Goal: Task Accomplishment & Management: Manage account settings

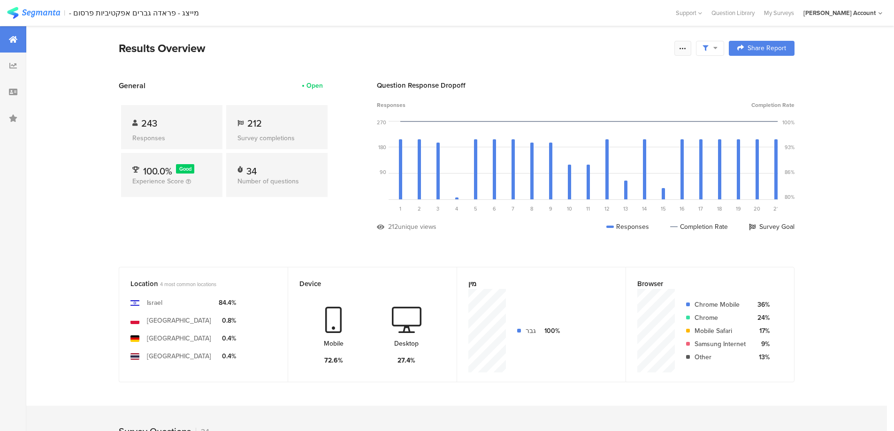
click at [681, 51] on div at bounding box center [682, 48] width 17 height 15
click at [684, 48] on icon at bounding box center [683, 49] width 8 height 8
click at [687, 47] on icon at bounding box center [683, 49] width 8 height 8
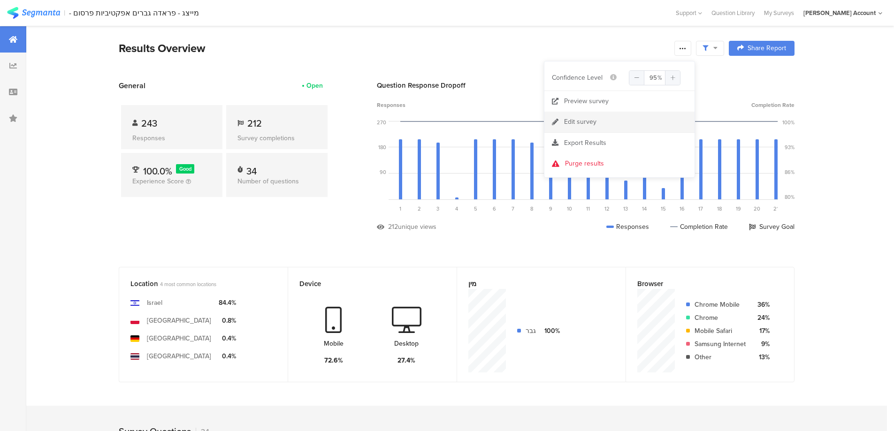
click at [604, 123] on link "Edit survey" at bounding box center [619, 122] width 150 height 21
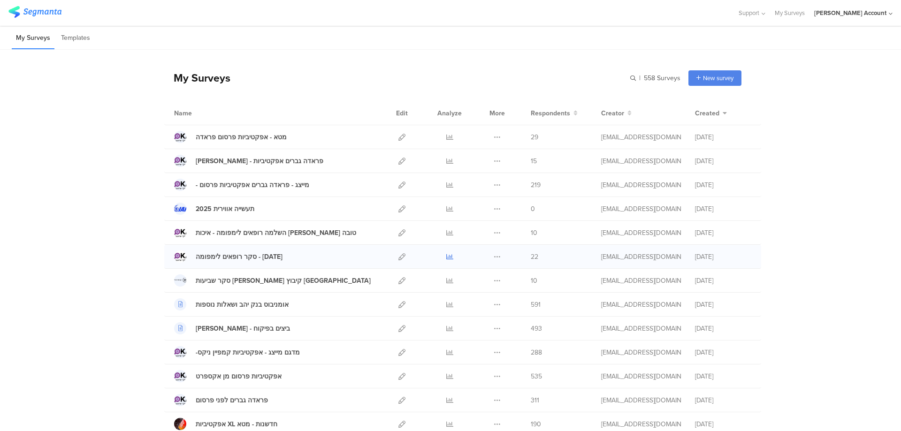
click at [446, 256] on icon at bounding box center [449, 256] width 7 height 7
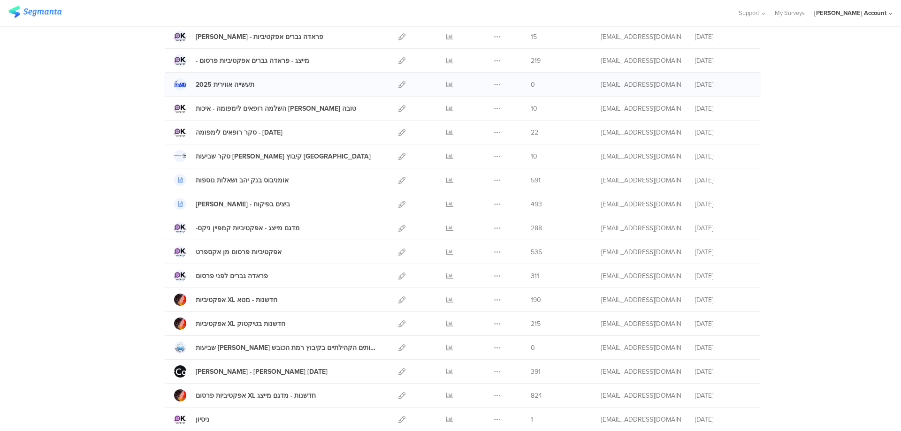
scroll to position [125, 0]
click at [398, 348] on icon at bounding box center [401, 347] width 7 height 7
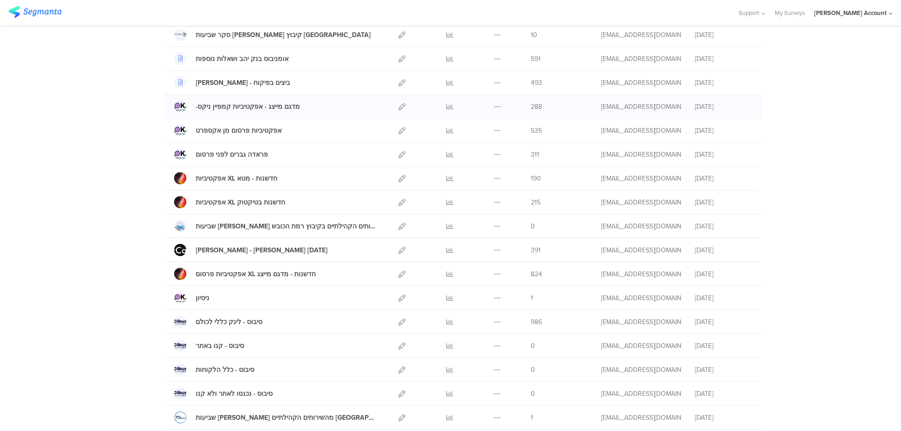
scroll to position [250, 0]
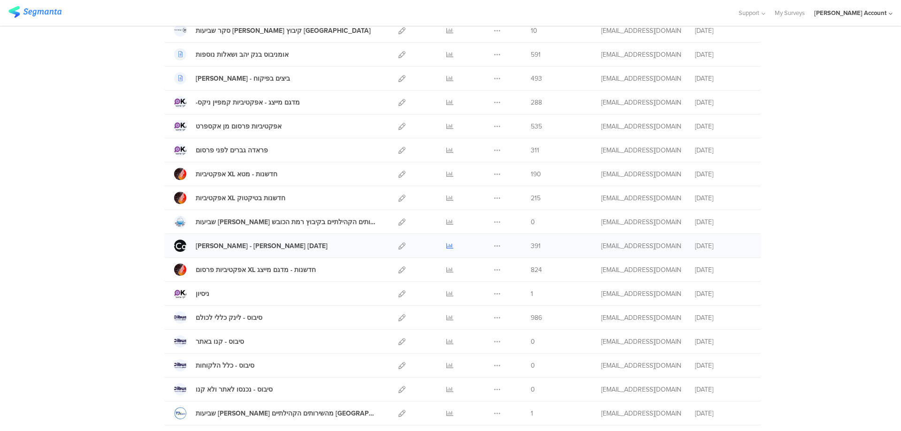
click at [446, 244] on icon at bounding box center [449, 246] width 7 height 7
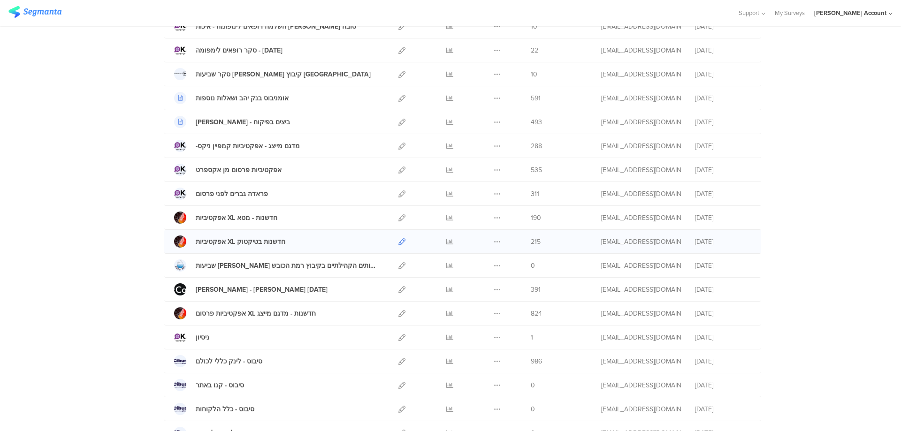
scroll to position [62, 0]
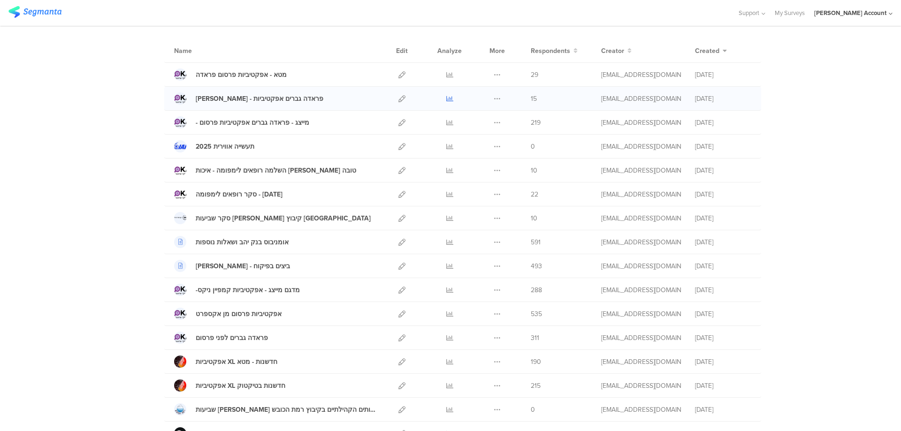
click at [448, 97] on icon at bounding box center [449, 98] width 7 height 7
click at [447, 194] on icon at bounding box center [449, 194] width 7 height 7
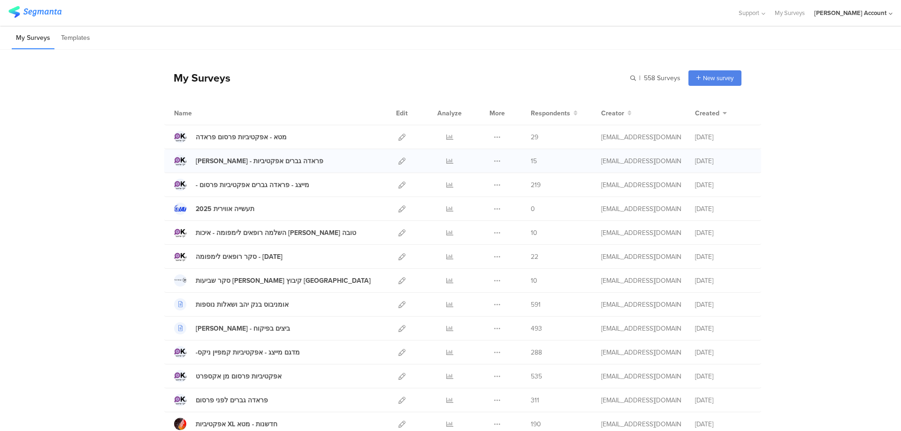
scroll to position [244, 0]
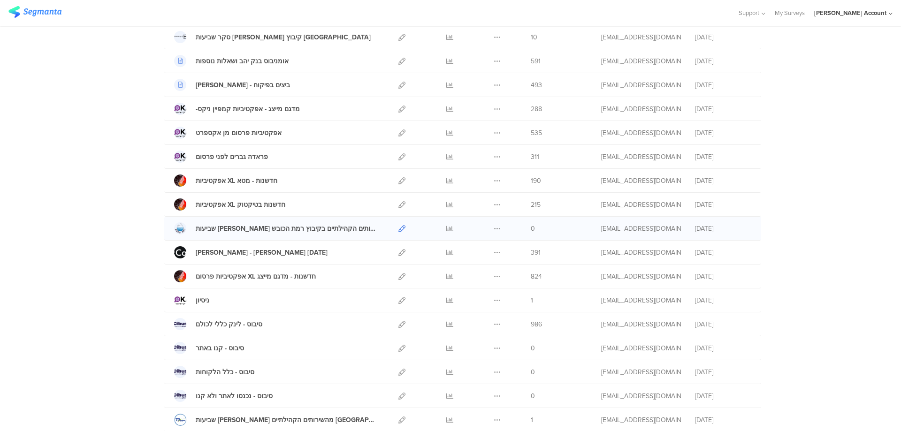
click at [398, 228] on icon at bounding box center [401, 228] width 7 height 7
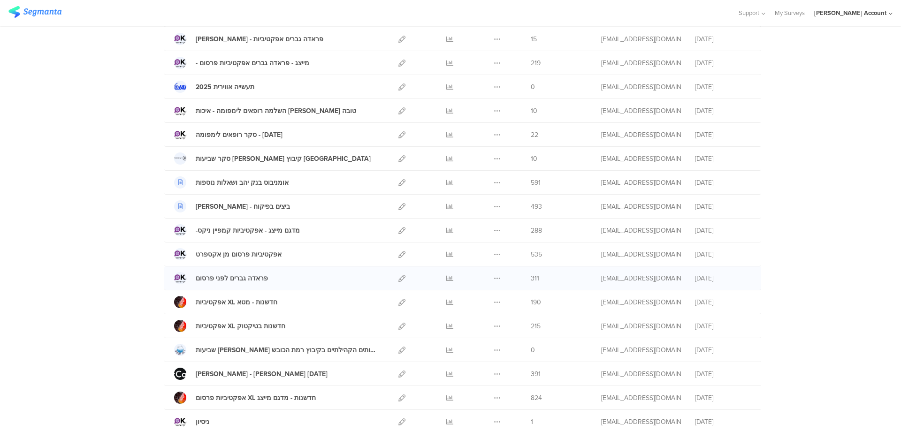
scroll to position [56, 0]
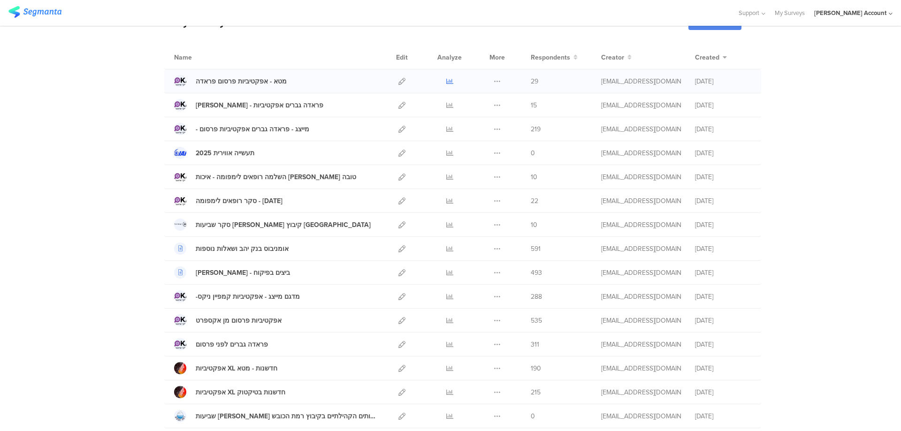
click at [446, 80] on icon at bounding box center [449, 81] width 7 height 7
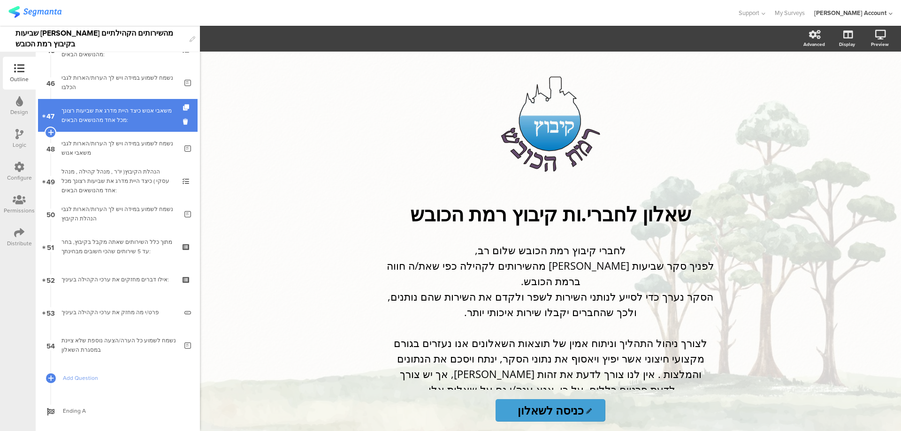
scroll to position [1519, 0]
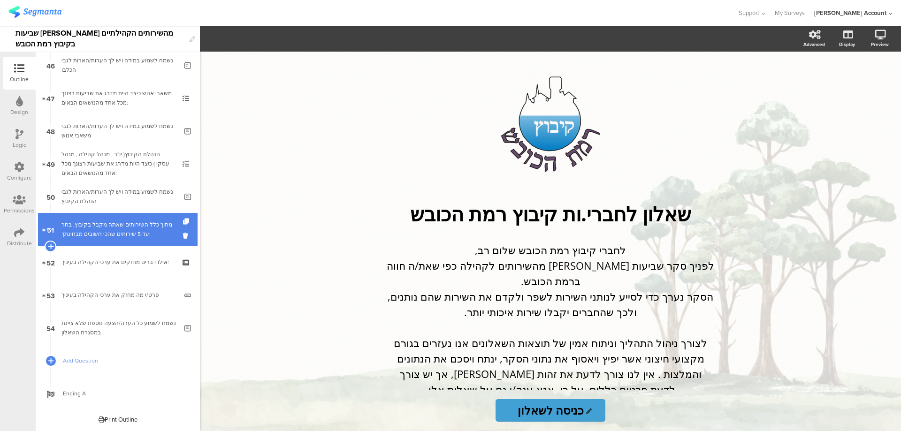
click at [140, 221] on div "מתוך כלל השירותים שאתה מקבל בקיבוץ, בחר עד 5 שירותים שהכי חשובים מבחינתך:" at bounding box center [117, 229] width 112 height 19
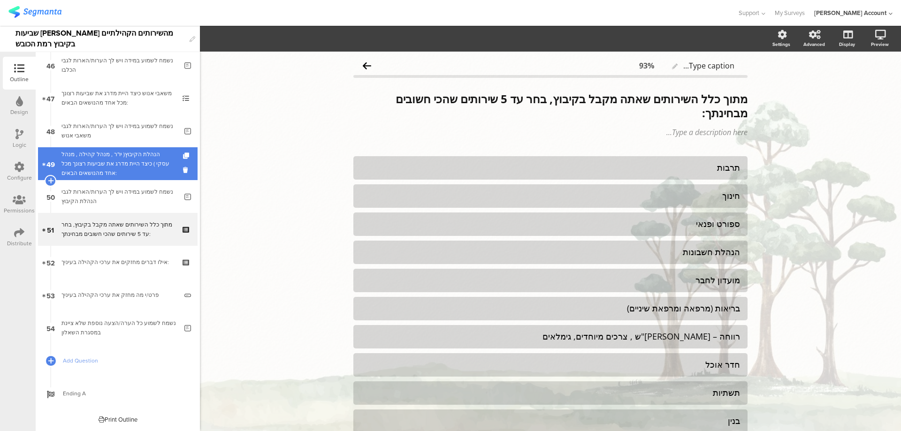
click at [145, 171] on div "הנהלת הקיבוץ( יו''ר , מנהל קהילה , מנהל עסקי ) כיצד היית מדרג את שביעות רצונך מ…" at bounding box center [117, 164] width 112 height 28
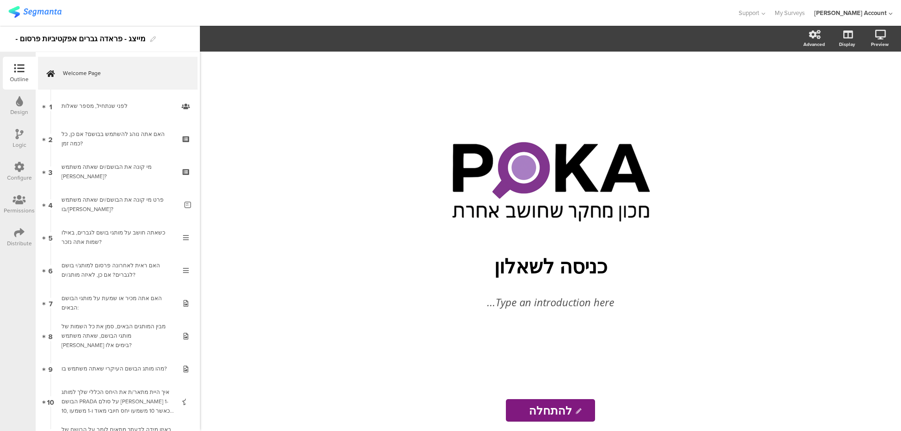
click at [16, 234] on icon at bounding box center [19, 233] width 10 height 10
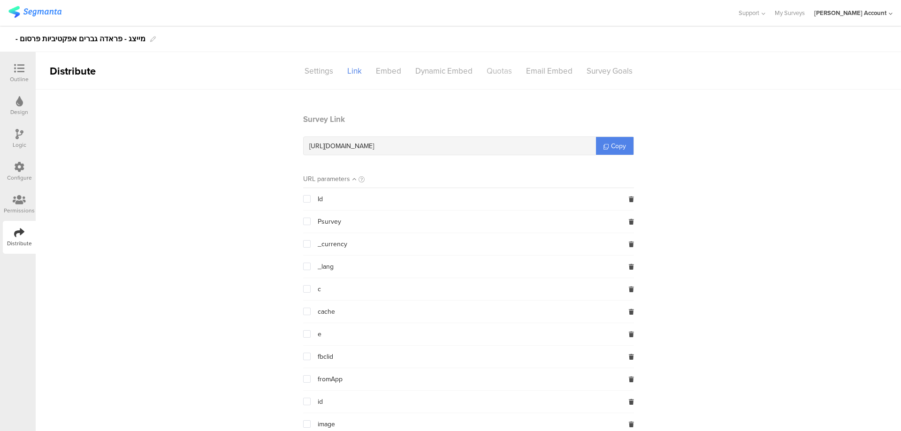
click at [493, 70] on div "Quotas" at bounding box center [499, 71] width 39 height 16
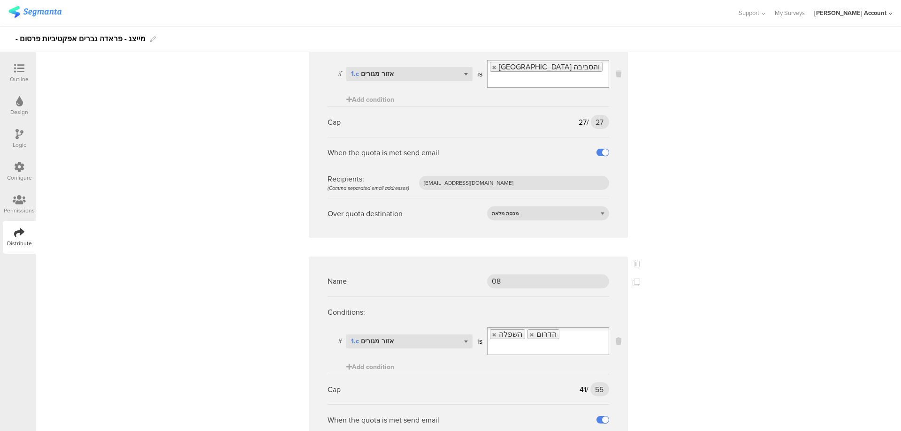
scroll to position [125, 0]
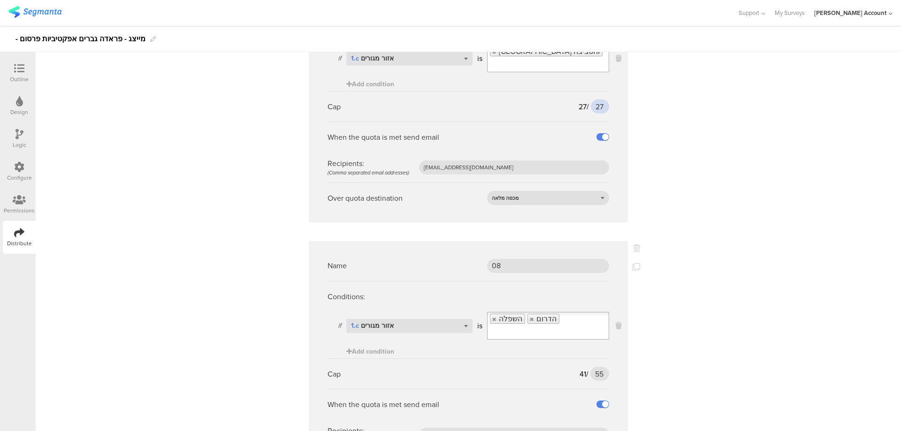
click at [591, 99] on input "27" at bounding box center [600, 106] width 18 height 14
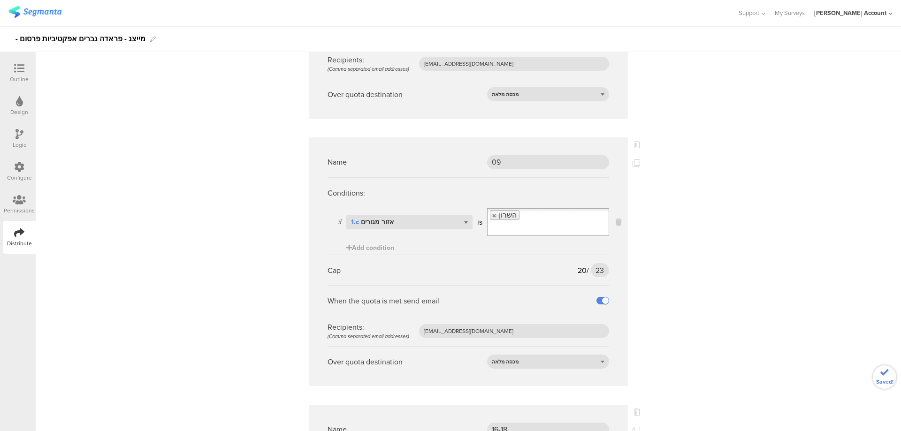
scroll to position [501, 0]
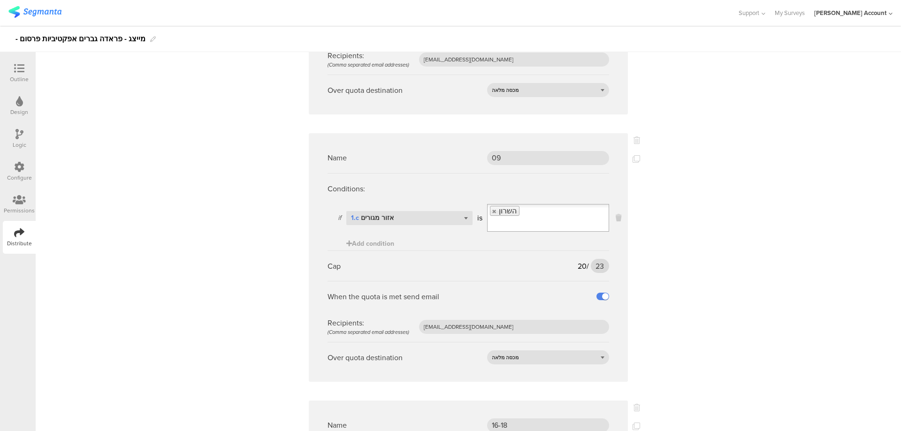
type input "35"
click at [591, 259] on input "23" at bounding box center [600, 266] width 18 height 14
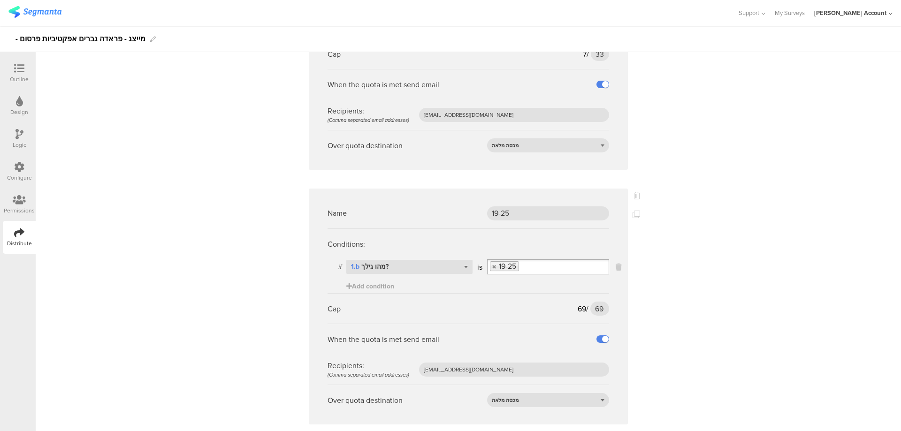
scroll to position [1001, 0]
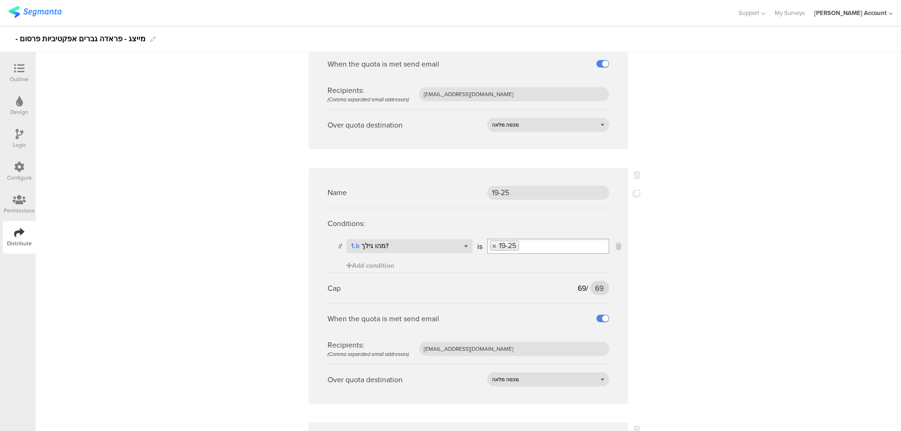
type input "28"
click at [594, 281] on input "69" at bounding box center [599, 288] width 19 height 14
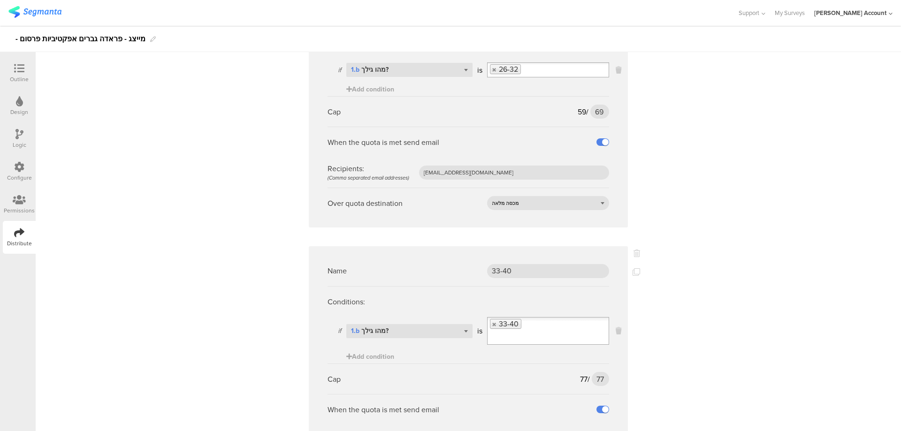
scroll to position [1439, 0]
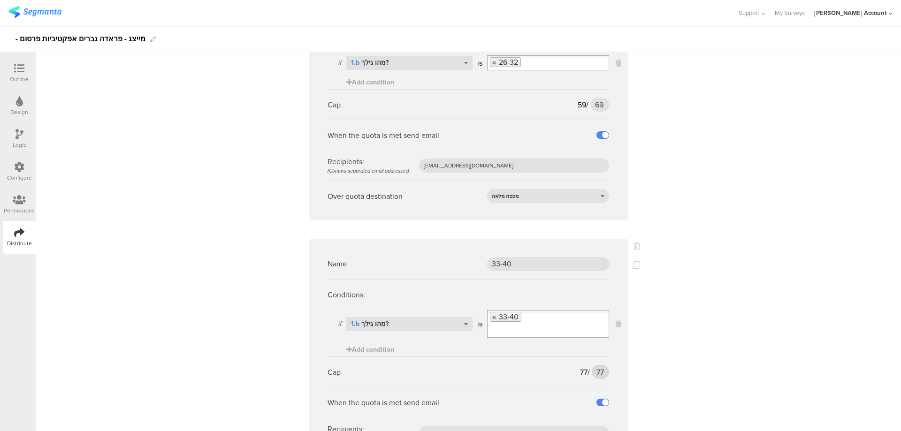
type input "75"
click at [596, 365] on input "77" at bounding box center [600, 372] width 17 height 14
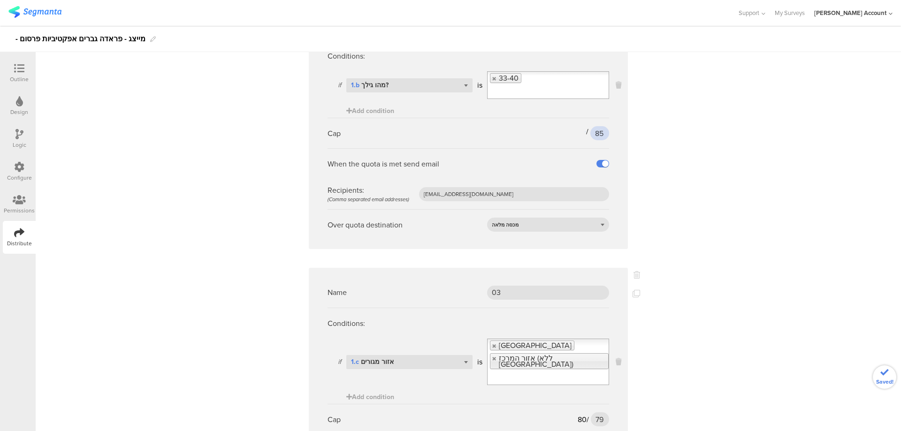
scroll to position [1752, 0]
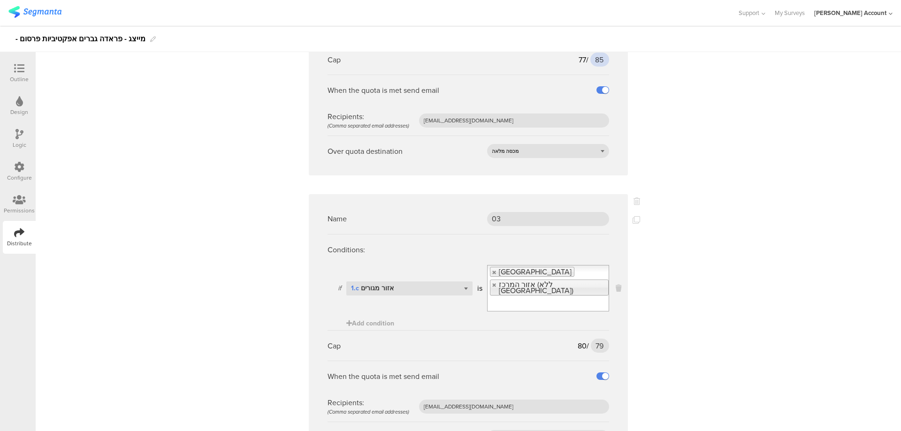
type input "85"
click at [599, 330] on div "Cap 80 / 79 79" at bounding box center [469, 345] width 282 height 31
click at [591, 339] on input "79" at bounding box center [600, 346] width 18 height 14
type input "89"
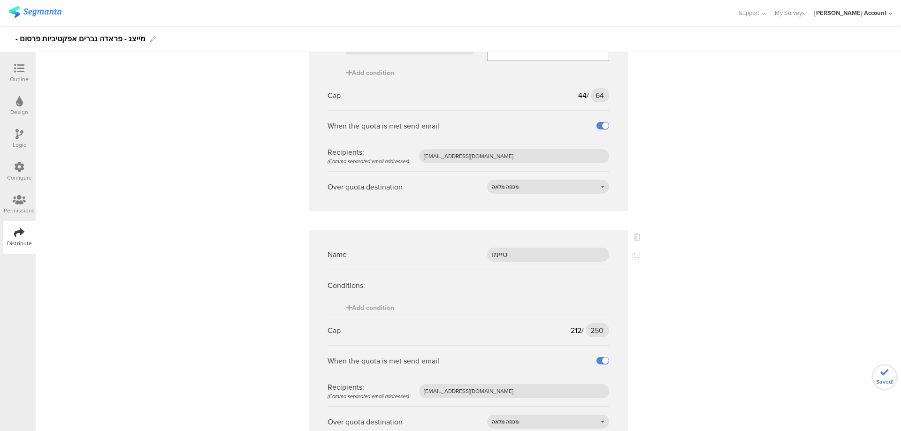
scroll to position [2277, 0]
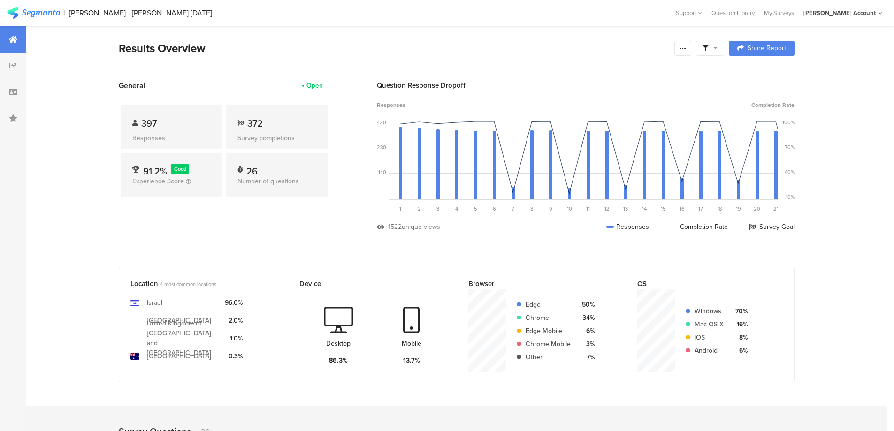
click at [716, 45] on span at bounding box center [710, 48] width 15 height 8
click at [761, 71] on span at bounding box center [758, 75] width 14 height 8
click at [687, 48] on icon at bounding box center [683, 49] width 8 height 8
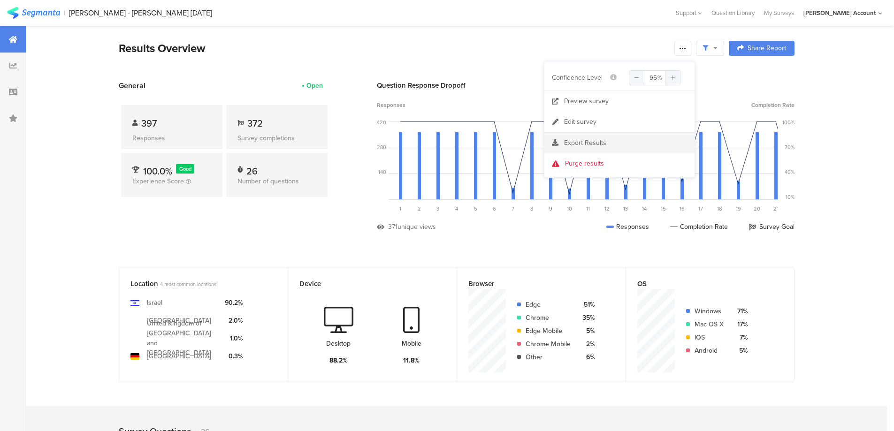
click at [602, 145] on span "Export Results" at bounding box center [585, 143] width 42 height 10
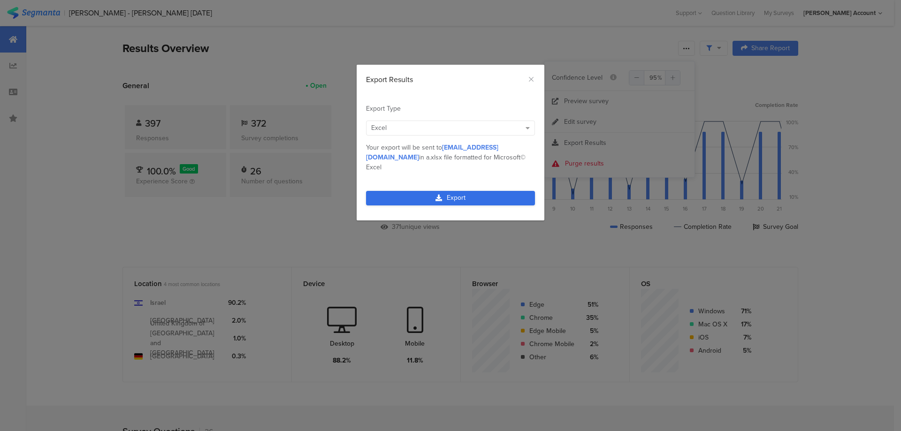
click at [496, 191] on link "Export" at bounding box center [450, 198] width 169 height 15
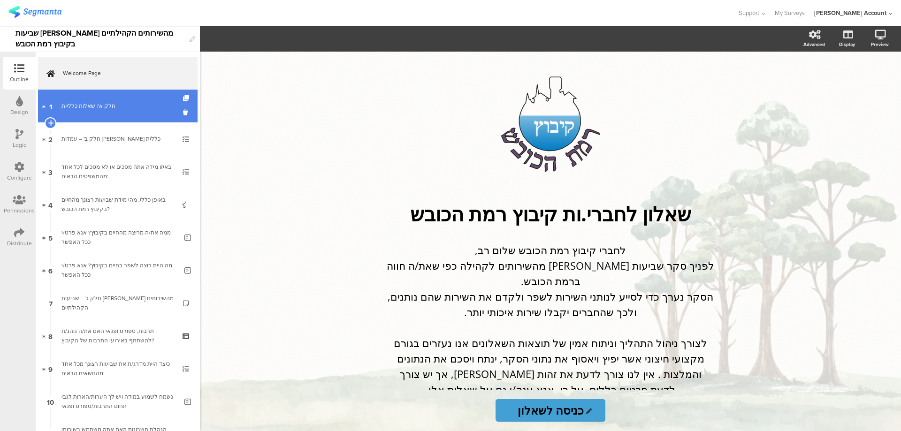
click at [107, 110] on div "חלק א': שאלות כלליות" at bounding box center [117, 105] width 112 height 9
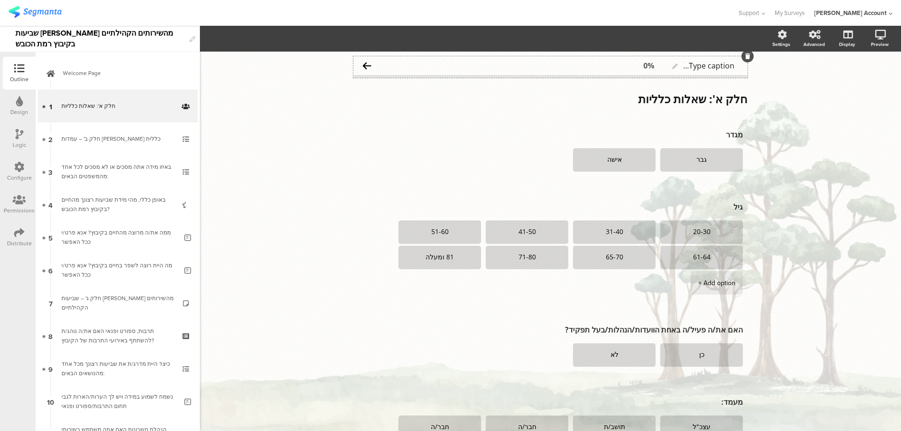
click at [458, 66] on div "Type caption... 0%" at bounding box center [550, 65] width 394 height 19
click at [240, 39] on icon "button" at bounding box center [235, 39] width 9 height 8
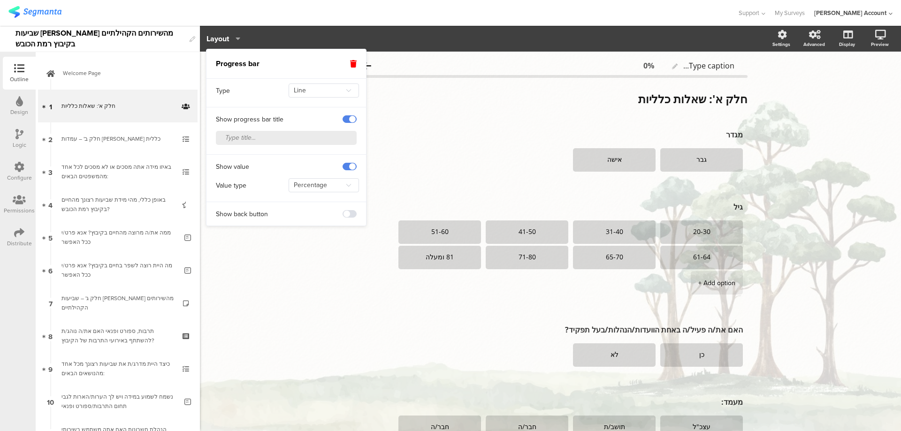
click at [353, 214] on span at bounding box center [350, 214] width 14 height 8
click at [17, 228] on icon at bounding box center [19, 233] width 10 height 10
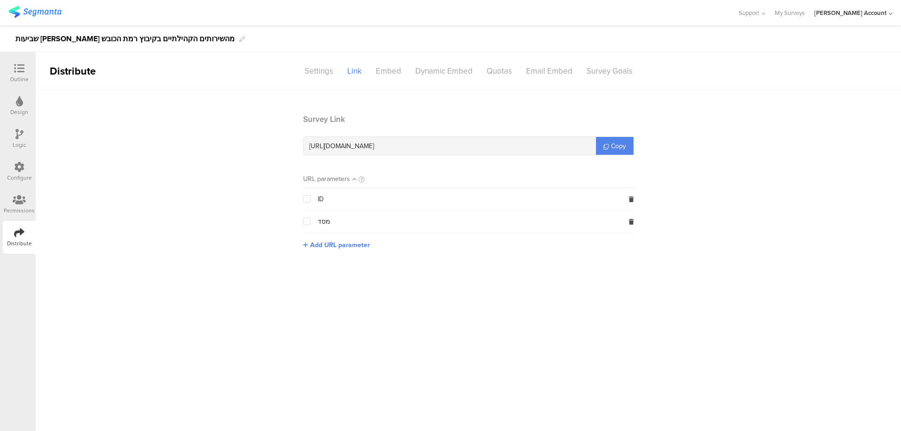
click at [17, 159] on div "Configure" at bounding box center [19, 171] width 33 height 33
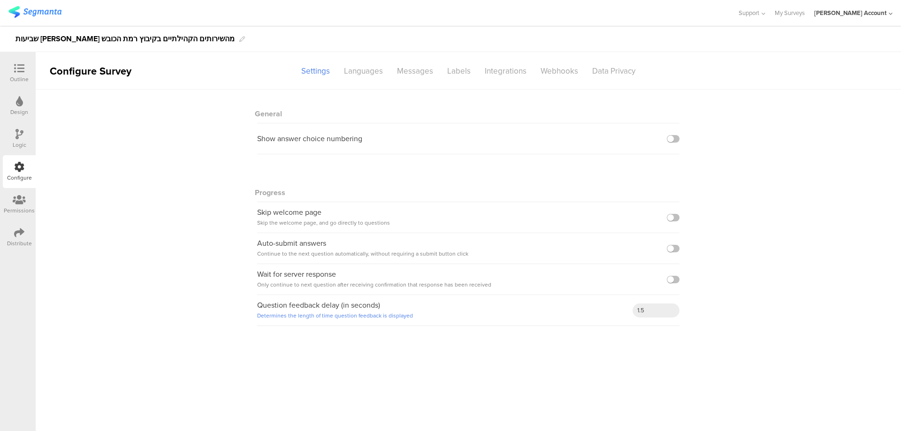
click at [25, 232] on div "Distribute" at bounding box center [19, 237] width 33 height 33
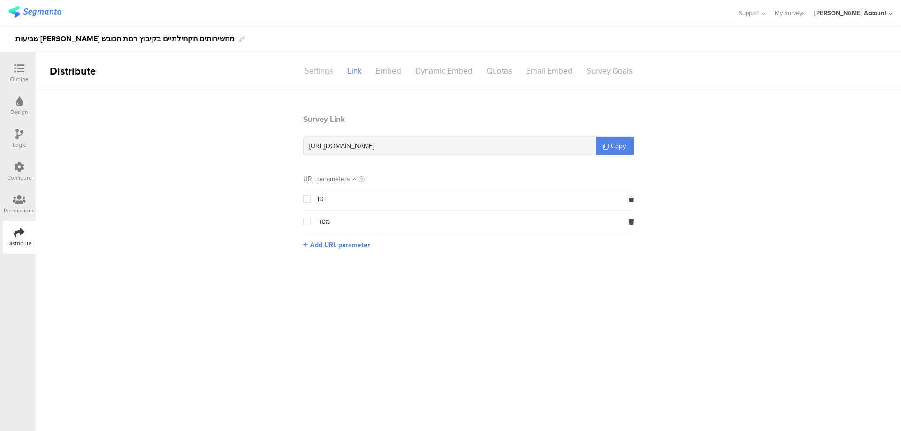
click at [320, 71] on div "Settings" at bounding box center [319, 71] width 43 height 16
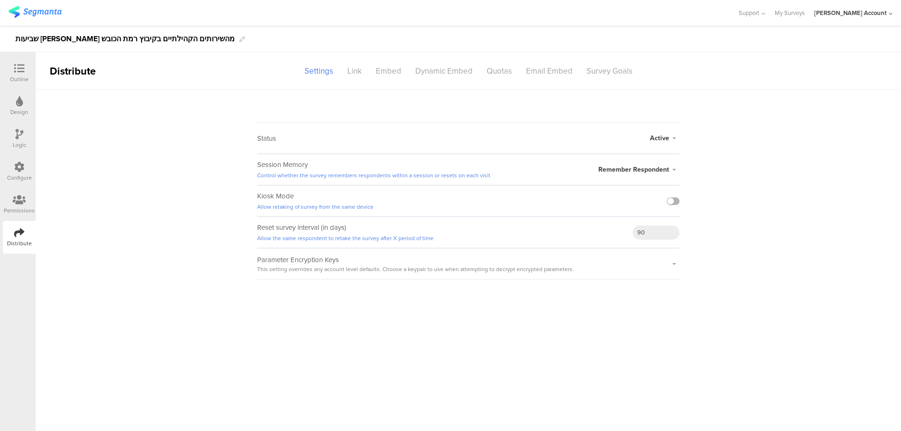
click at [675, 201] on label at bounding box center [673, 202] width 13 height 8
click at [0, 0] on input "checkbox" at bounding box center [0, 0] width 0 height 0
click at [18, 69] on icon at bounding box center [19, 68] width 10 height 10
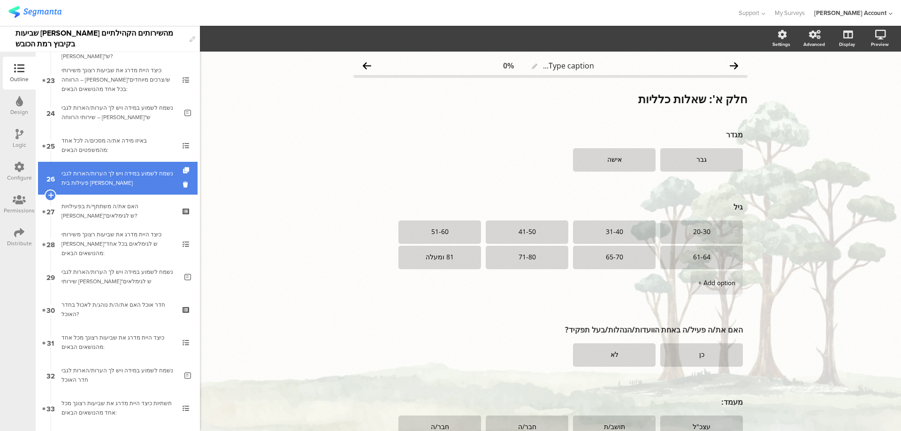
scroll to position [751, 0]
click at [122, 174] on div "נשמח לשמוע במידה ויש לך הערות/הארות לגבי פעילות בית הדר" at bounding box center [119, 176] width 116 height 19
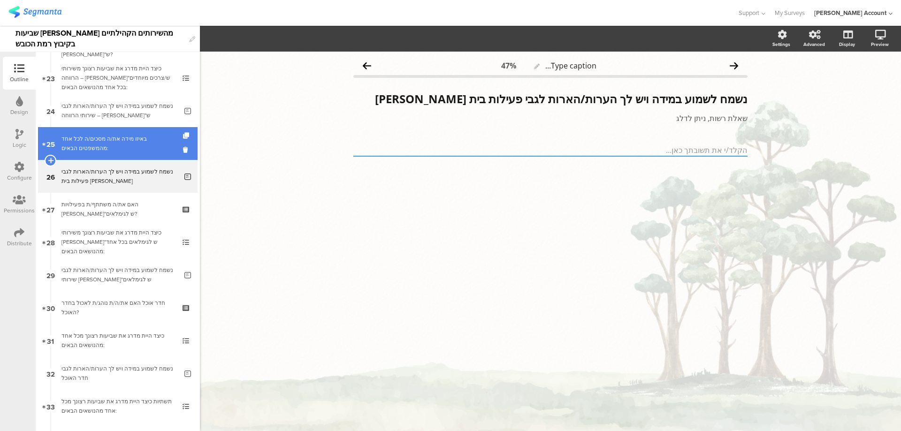
click at [101, 145] on div "באיזו מידה את/ה מסכים/ה לכל אחד מהמשפטים הבאים:" at bounding box center [117, 143] width 112 height 19
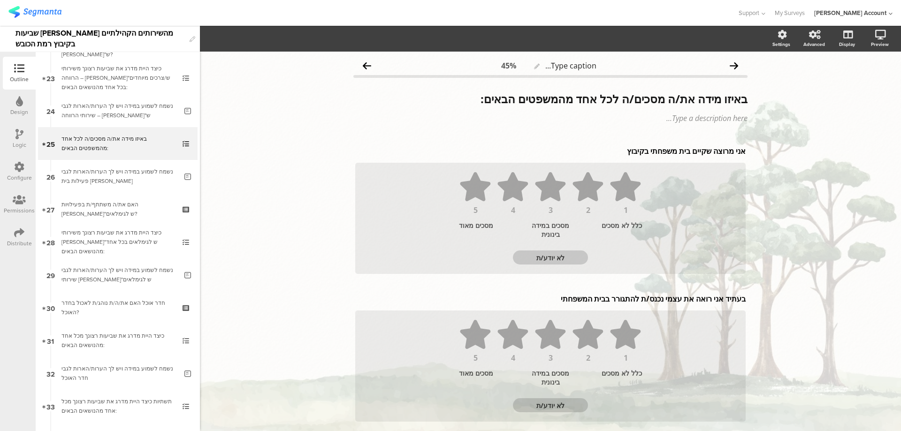
click at [11, 133] on div "Logic" at bounding box center [19, 138] width 33 height 33
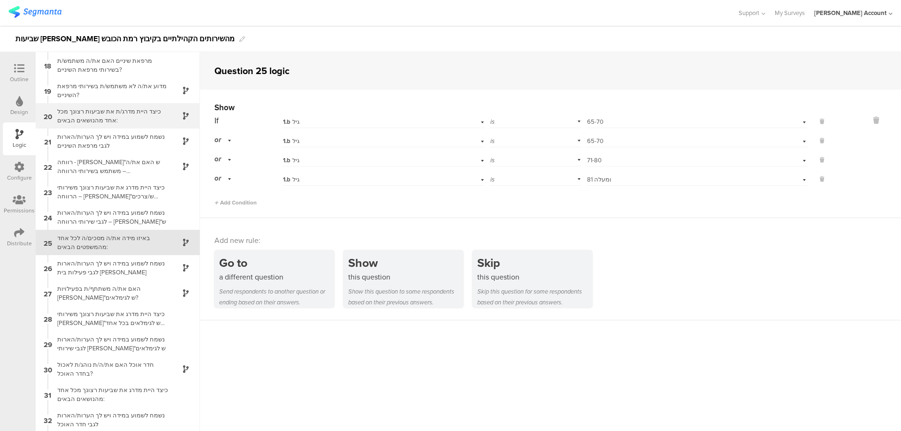
scroll to position [431, 0]
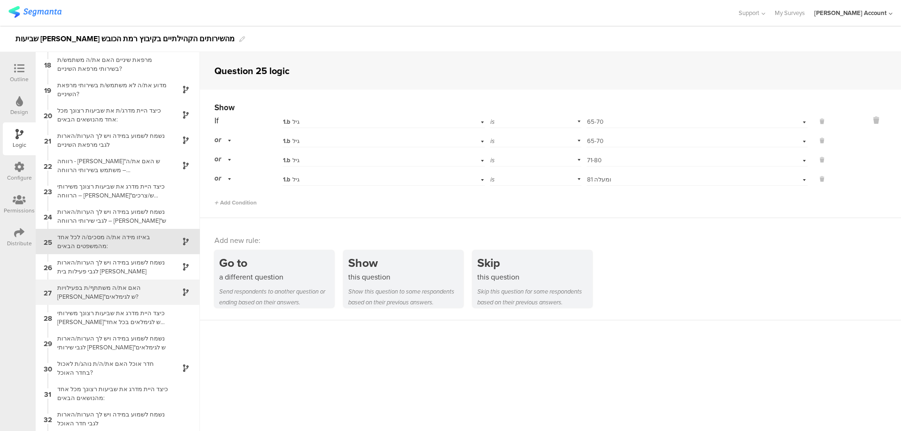
click at [160, 292] on div "האם את/ה משתתף/ת בפעילויות ברו"ש לגימלאים?" at bounding box center [110, 292] width 117 height 18
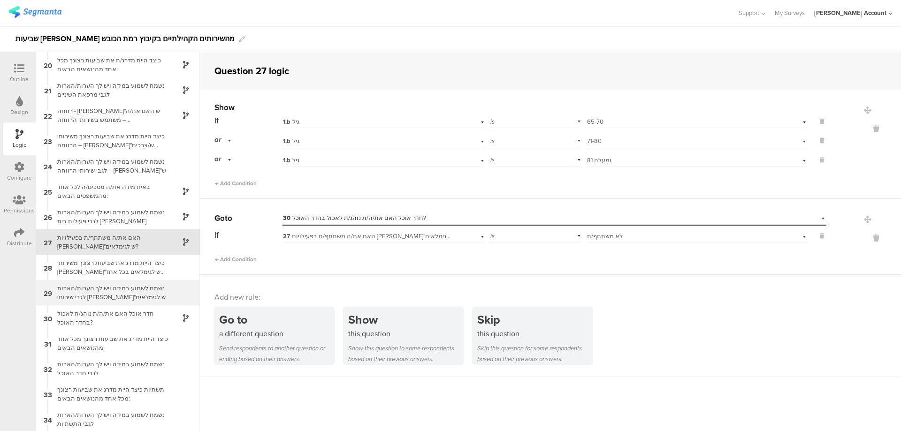
scroll to position [482, 0]
click at [169, 237] on div at bounding box center [180, 242] width 23 height 11
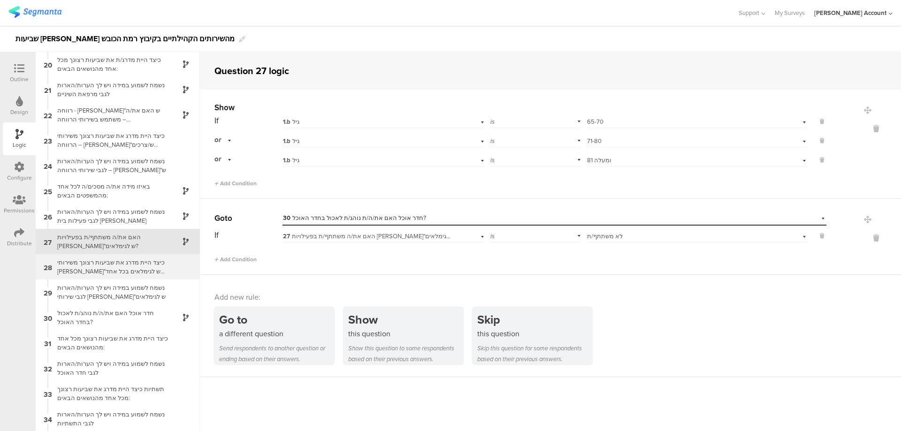
click at [163, 264] on div "28 כיצד היית מדרג את שביעות רצונך משירותי ברו"ש לגימלאים בכל אחד מהנושאים הבאים:" at bounding box center [118, 266] width 164 height 25
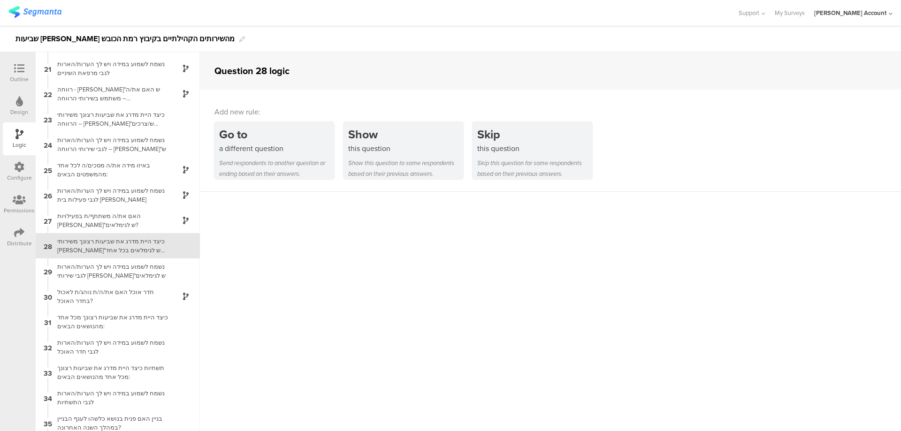
scroll to position [507, 0]
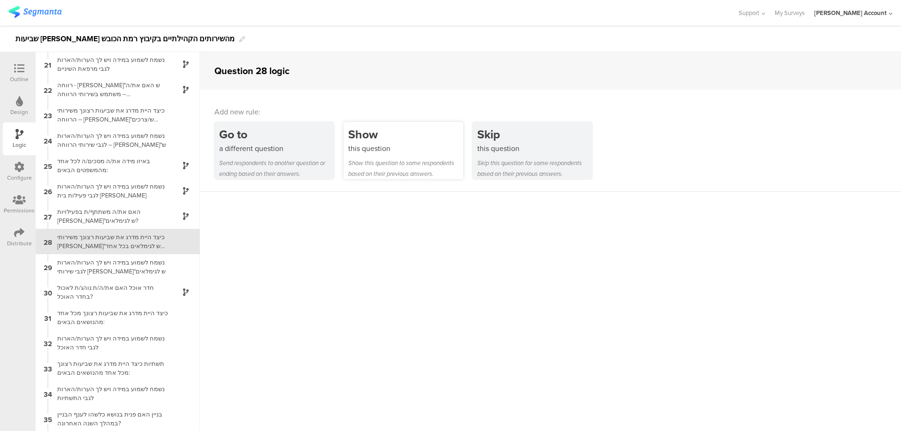
click at [387, 137] on div "Show" at bounding box center [405, 134] width 115 height 17
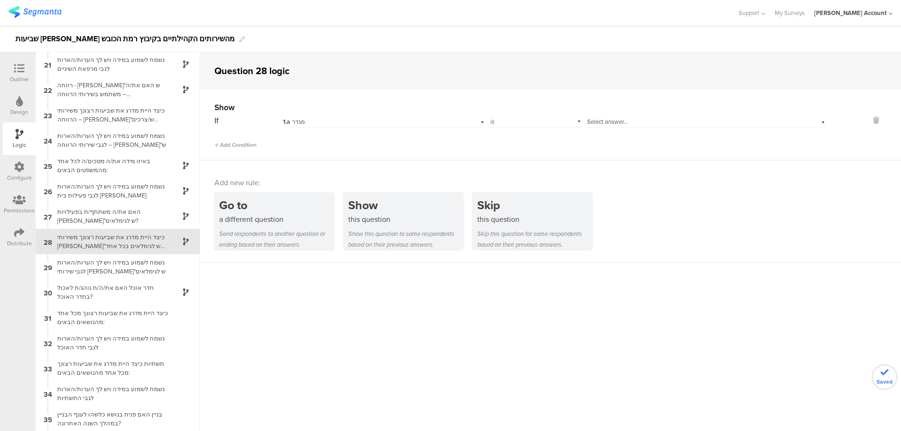
click at [333, 121] on div "1.a מגדר" at bounding box center [368, 122] width 170 height 8
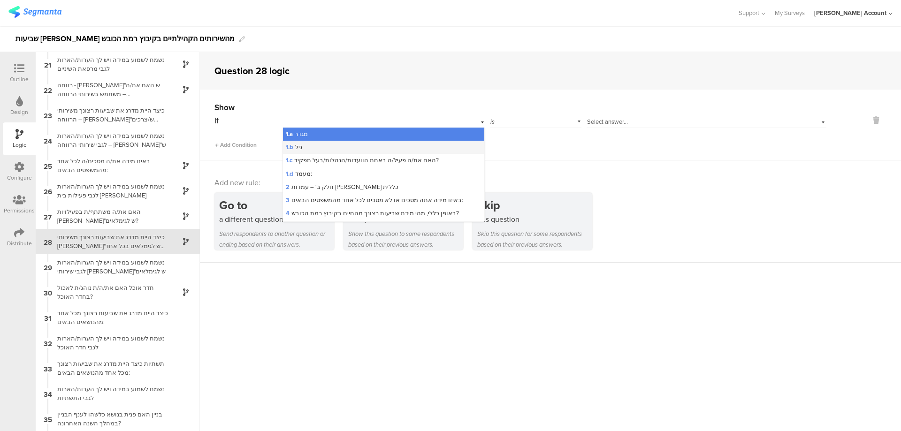
click at [360, 143] on div "1.b גיל" at bounding box center [383, 147] width 201 height 13
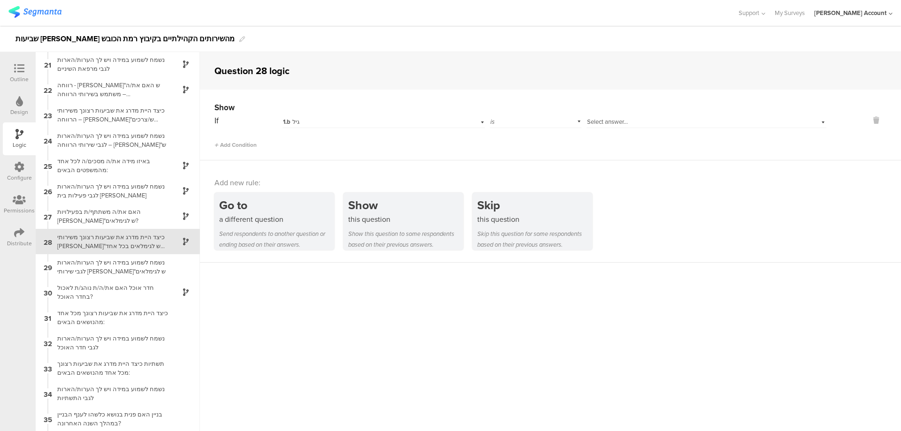
click at [597, 123] on span "Select answer..." at bounding box center [607, 121] width 41 height 9
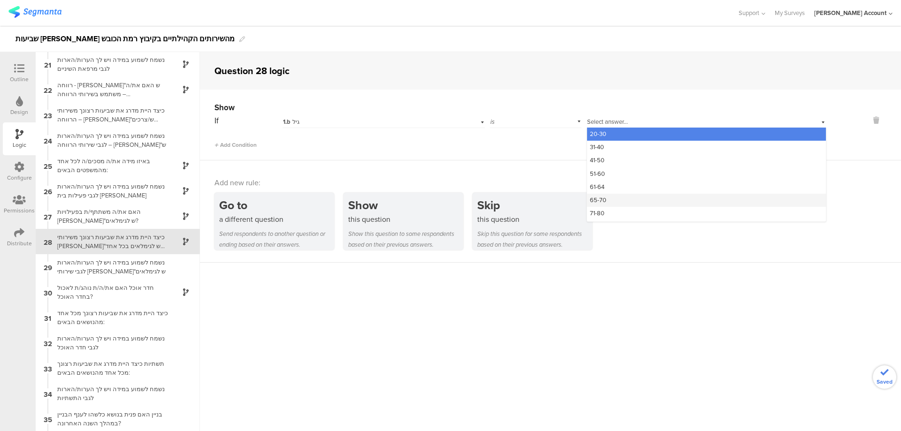
click at [621, 198] on div "65-70" at bounding box center [706, 200] width 239 height 13
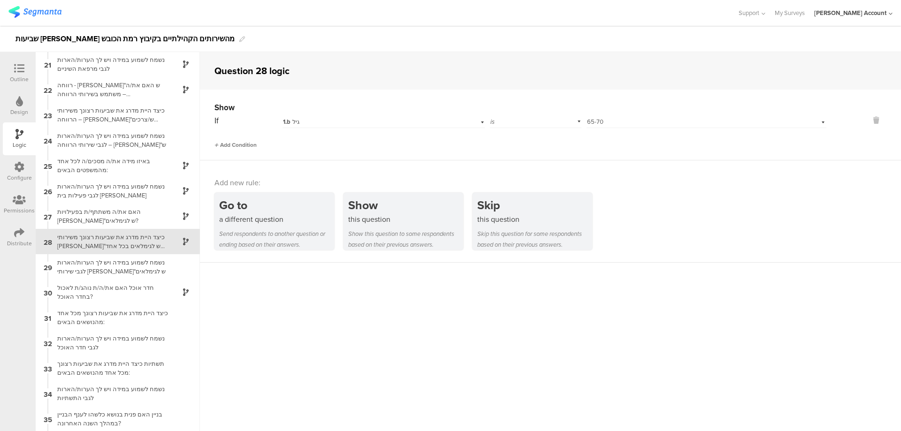
click at [248, 147] on span "Add Condition" at bounding box center [235, 145] width 42 height 8
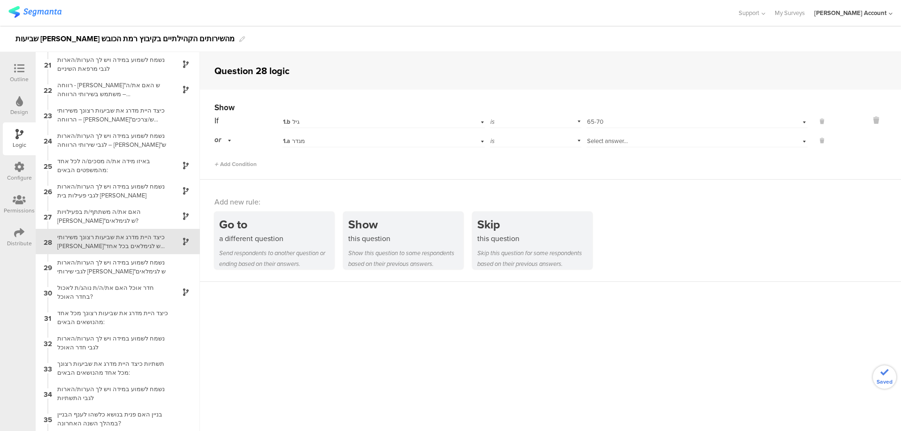
click at [335, 142] on div "1.a מגדר" at bounding box center [368, 141] width 170 height 8
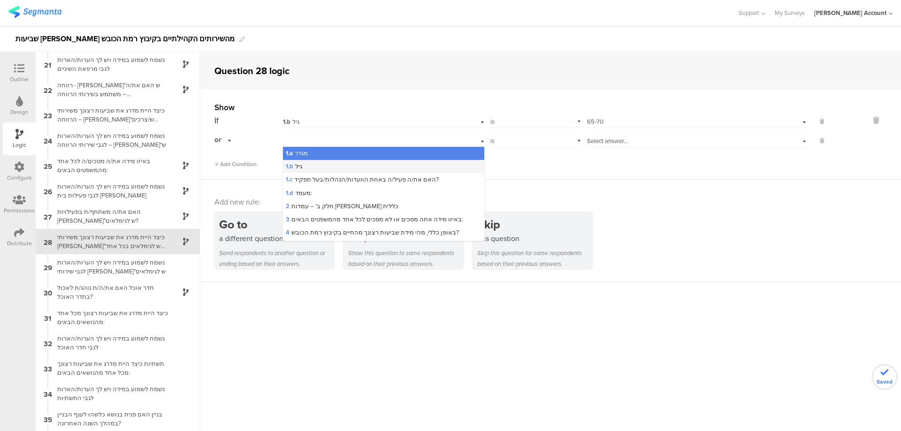
click at [350, 166] on div "1.b גיל" at bounding box center [383, 166] width 201 height 13
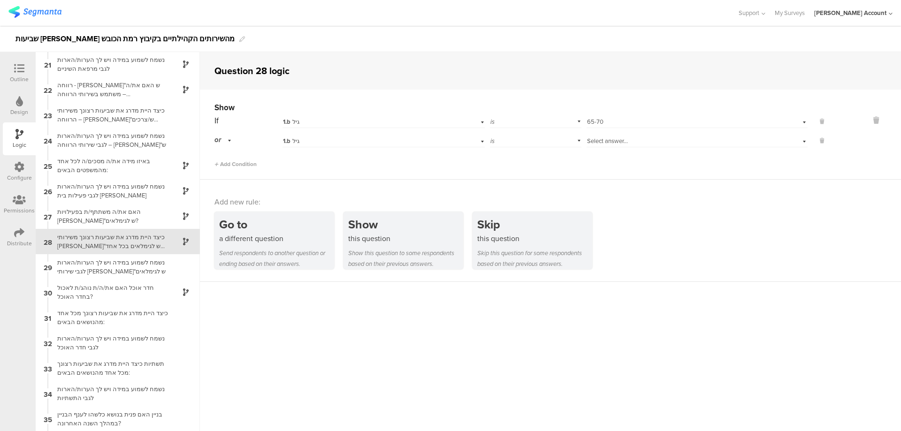
click at [595, 146] on div "Select answer..." at bounding box center [697, 140] width 221 height 15
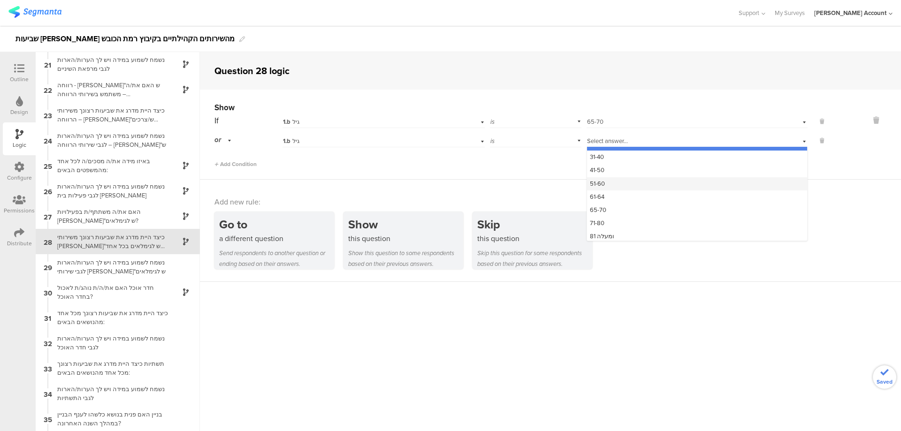
scroll to position [12, 0]
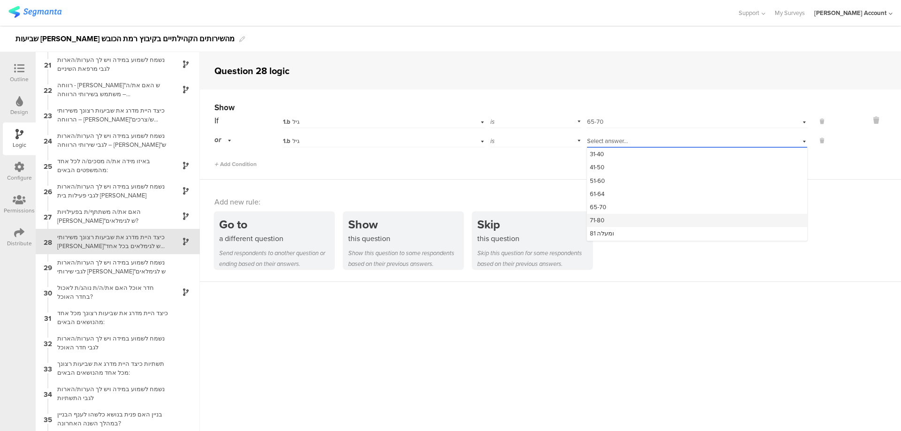
click at [620, 216] on div "71-80" at bounding box center [697, 220] width 220 height 13
click at [240, 165] on span "Add Condition" at bounding box center [235, 164] width 42 height 8
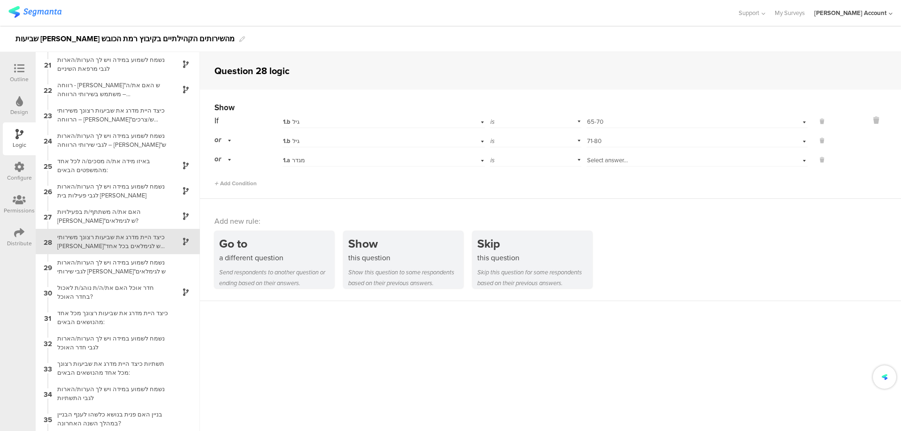
click at [325, 161] on div "1.a מגדר" at bounding box center [368, 160] width 170 height 8
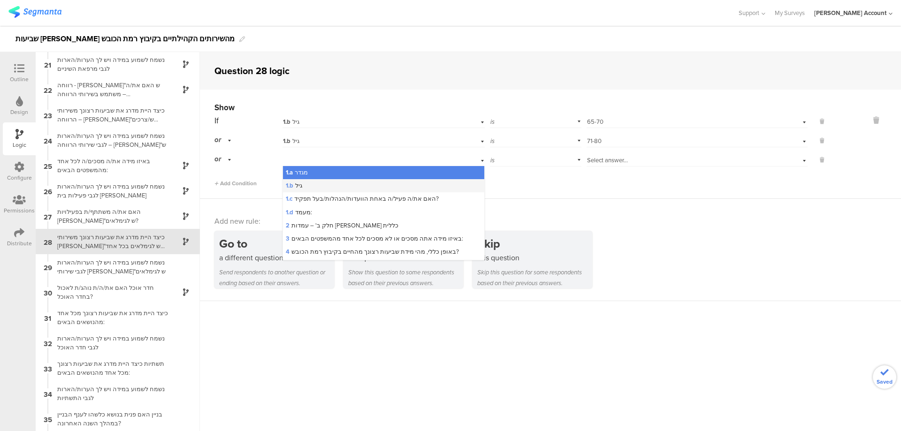
drag, startPoint x: 341, startPoint y: 185, endPoint x: 450, endPoint y: 177, distance: 109.6
click at [341, 185] on div "1.b גיל" at bounding box center [383, 185] width 201 height 13
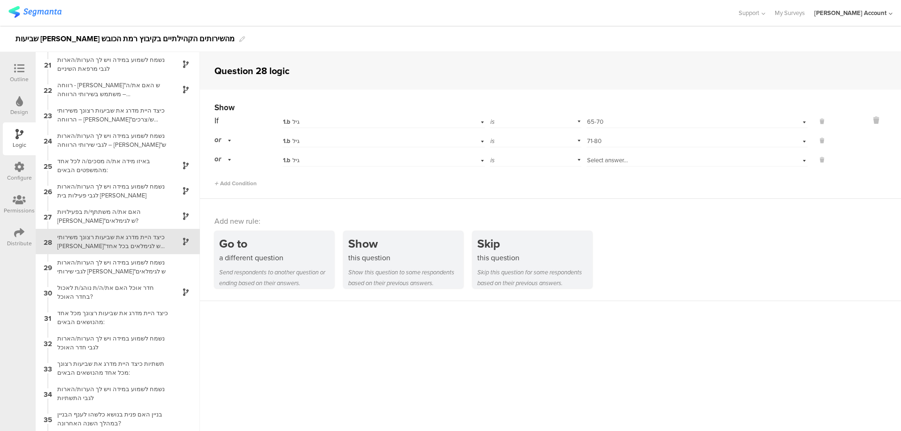
click at [613, 157] on span "Select answer..." at bounding box center [607, 160] width 41 height 9
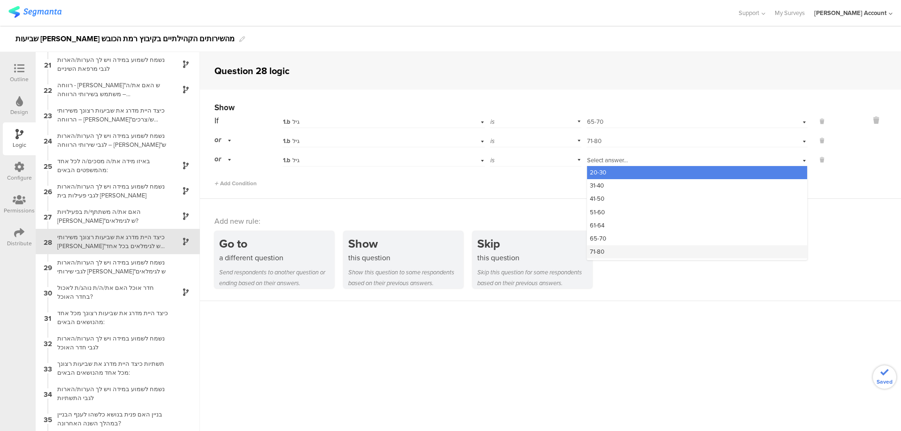
click at [633, 253] on div "71-80" at bounding box center [697, 251] width 220 height 13
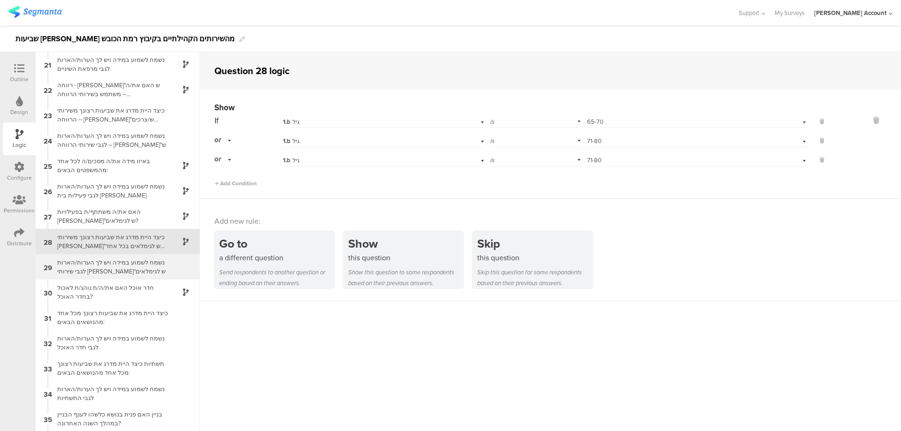
click at [138, 271] on div "נשמח לשמוע במידה ויש לך הערות/הארות לגבי שירותי ברו"ש לגימלאים" at bounding box center [110, 267] width 117 height 18
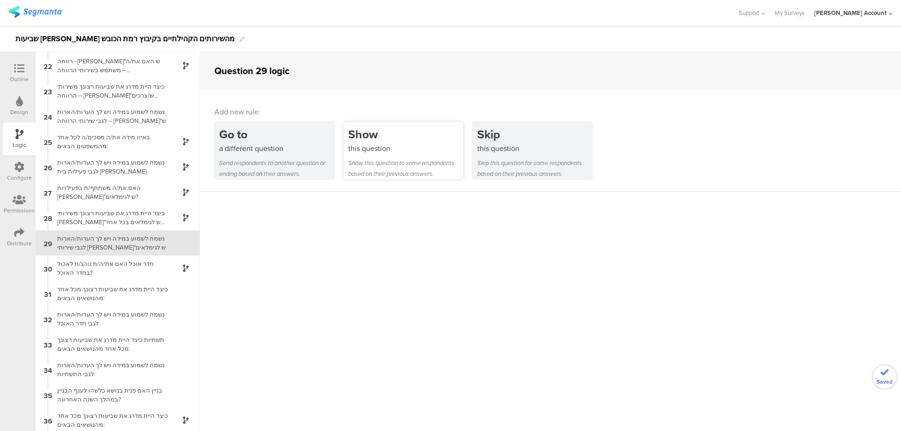
scroll to position [533, 0]
click at [373, 146] on div "this question" at bounding box center [405, 148] width 115 height 11
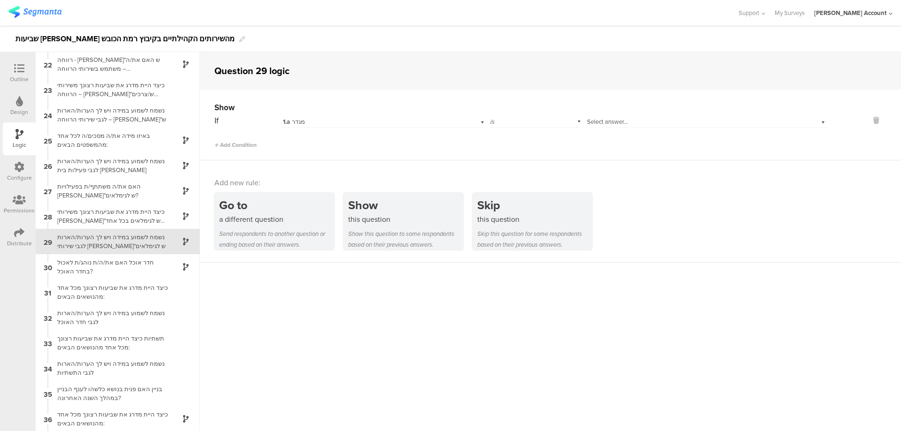
click at [361, 114] on div "1.a מגדר" at bounding box center [384, 121] width 202 height 15
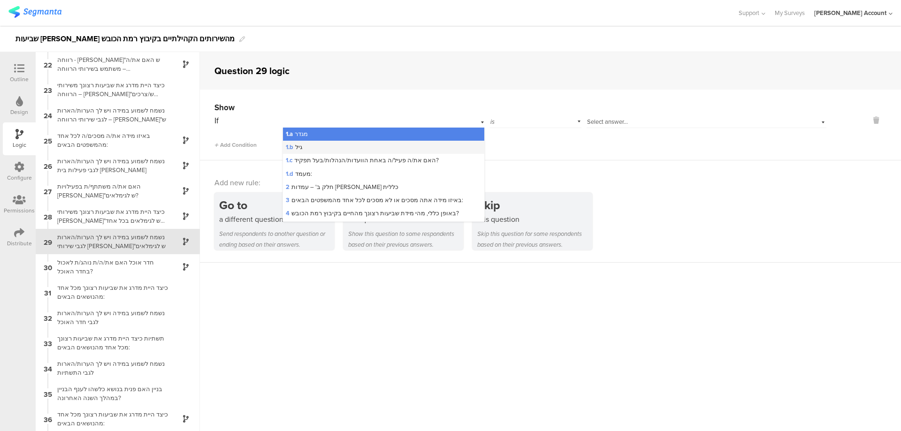
click at [360, 144] on div "1.b גיל" at bounding box center [383, 147] width 201 height 13
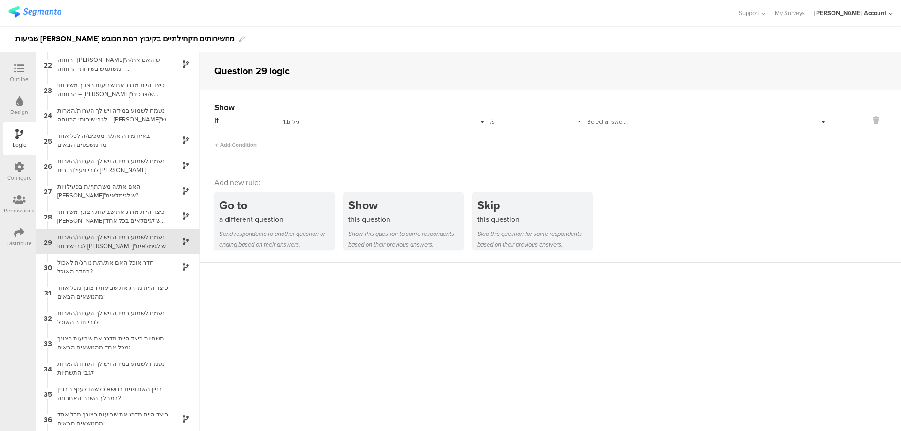
click at [591, 124] on span "Select answer..." at bounding box center [607, 121] width 41 height 9
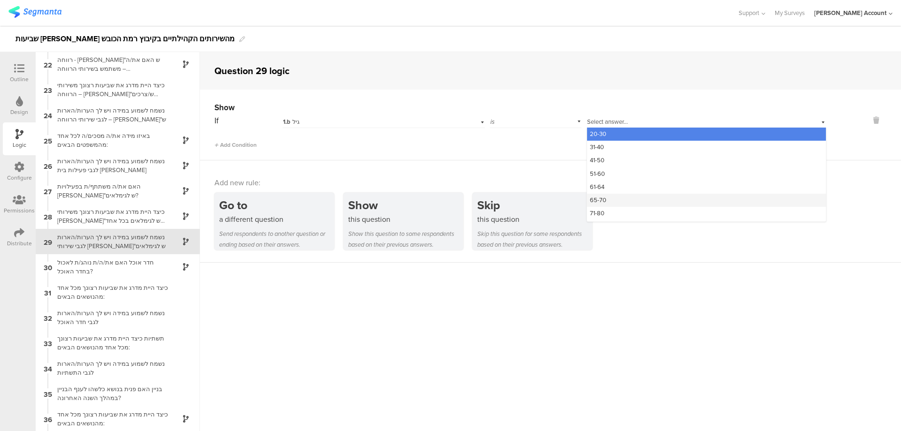
click at [628, 200] on div "65-70" at bounding box center [706, 200] width 239 height 13
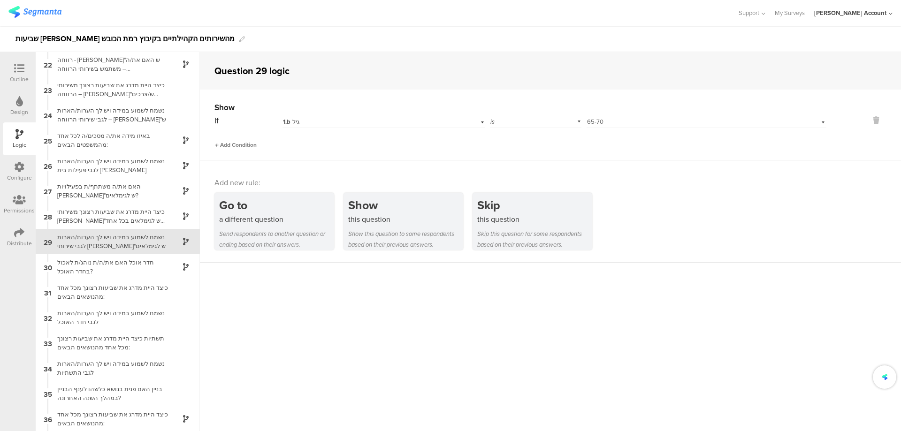
click at [249, 144] on span "Add Condition" at bounding box center [235, 145] width 42 height 8
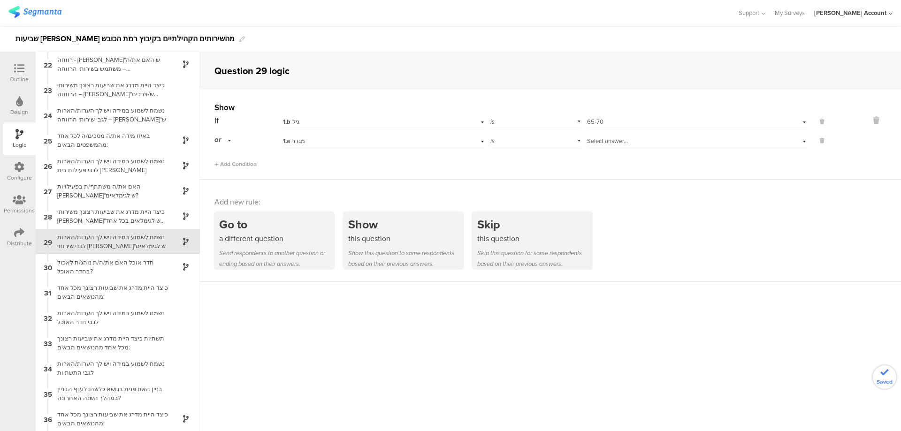
click at [314, 139] on div "1.a מגדר" at bounding box center [368, 141] width 170 height 8
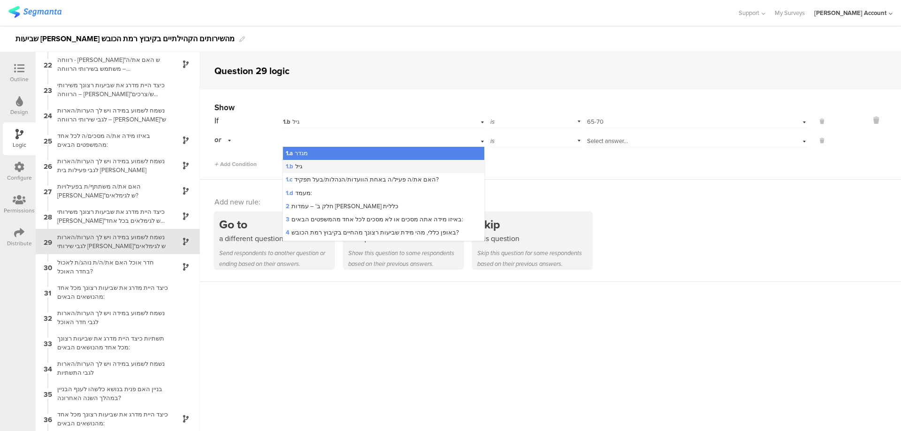
click at [329, 164] on div "1.b גיל" at bounding box center [383, 166] width 201 height 13
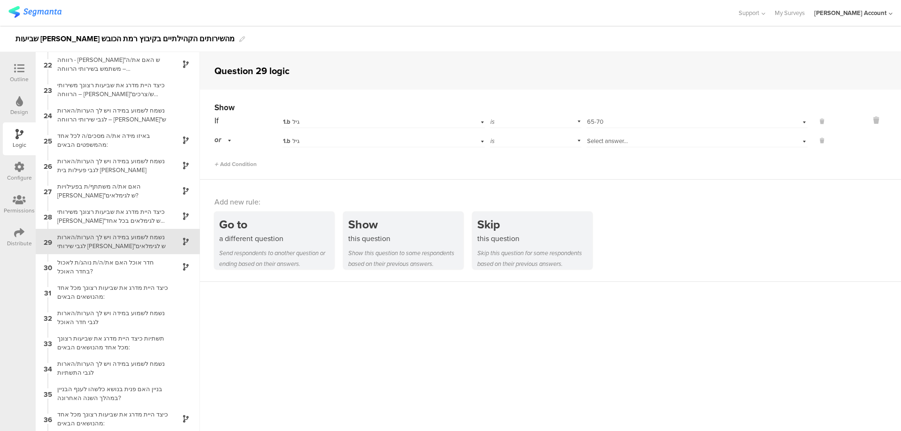
click at [594, 144] on span "Select answer..." at bounding box center [607, 141] width 41 height 9
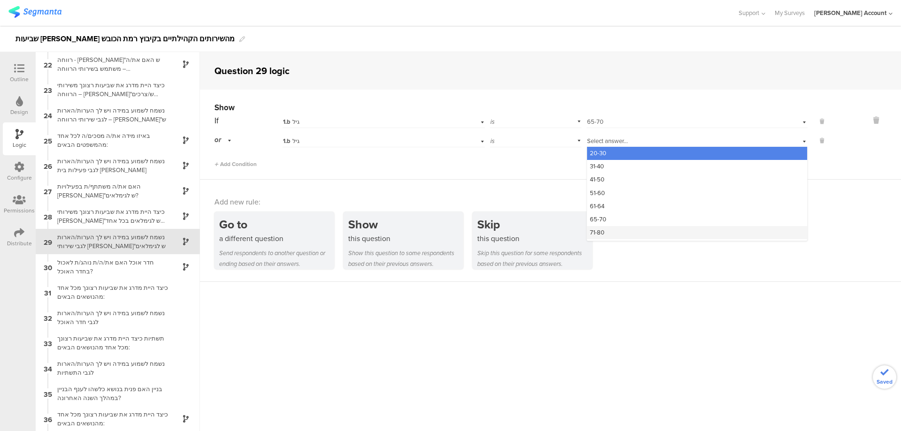
click at [604, 230] on div "71-80" at bounding box center [697, 232] width 220 height 13
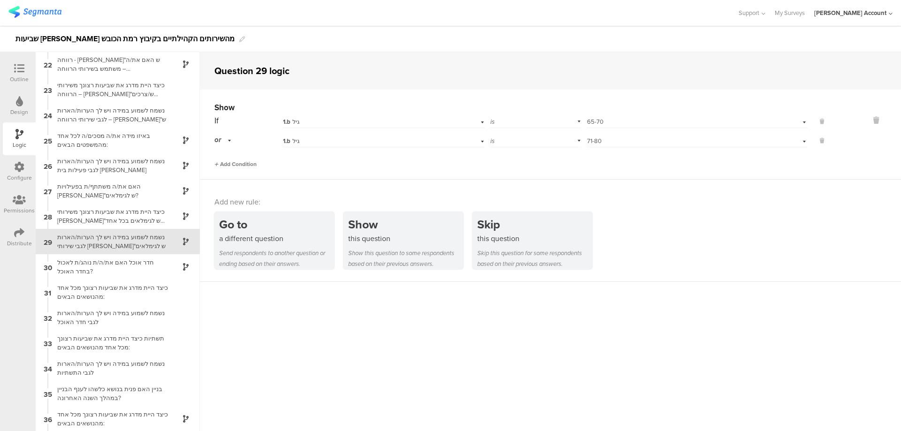
click at [256, 161] on span "Add Condition" at bounding box center [235, 164] width 42 height 8
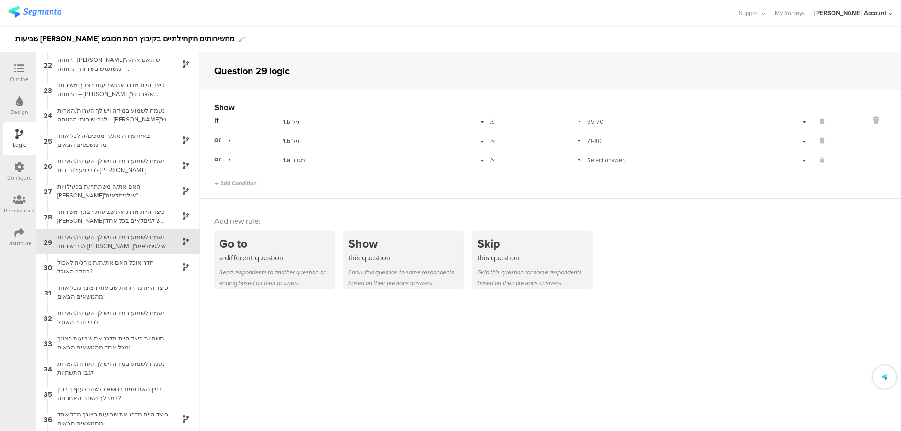
click at [313, 159] on div "1.a מגדר" at bounding box center [368, 160] width 170 height 8
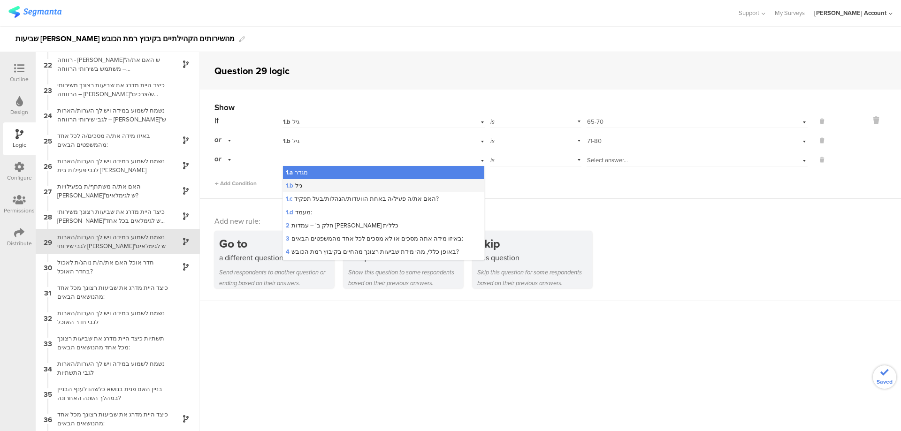
click at [331, 183] on div "1.b גיל" at bounding box center [383, 185] width 201 height 13
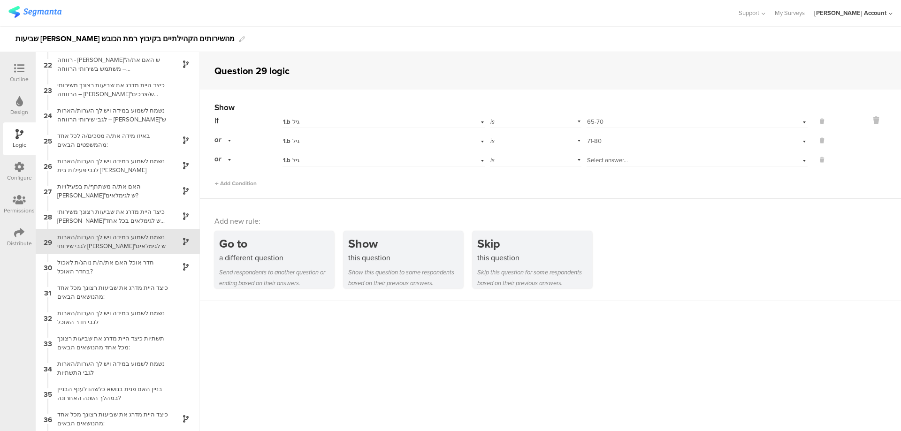
click at [613, 152] on div "Select answer..." at bounding box center [697, 159] width 221 height 15
click at [664, 249] on div "81 ומעלה" at bounding box center [697, 252] width 220 height 13
click at [84, 215] on div "כיצד היית מדרג את שביעות רצונך משירותי ברו"ש לגימלאים בכל אחד מהנושאים הבאים:" at bounding box center [110, 216] width 117 height 18
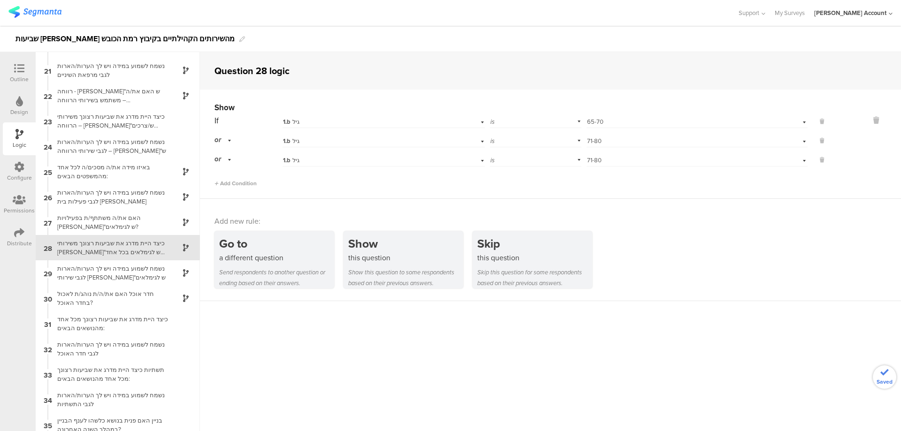
scroll to position [507, 0]
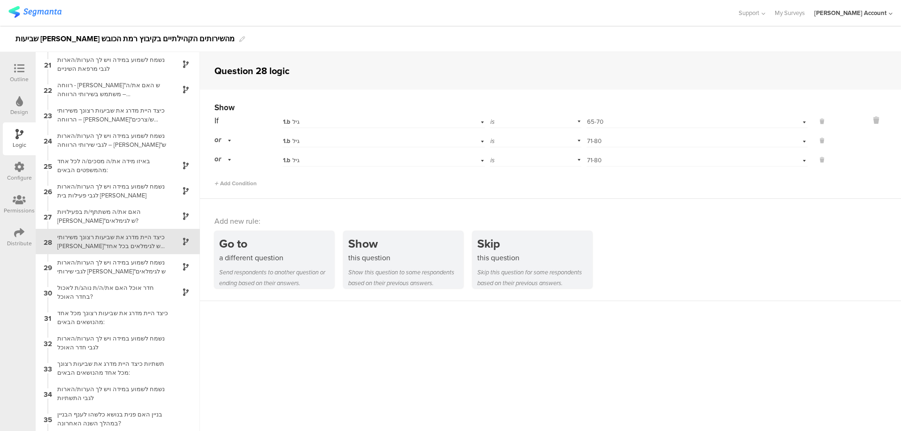
click at [608, 158] on div "Select answer... 71-80" at bounding box center [680, 160] width 187 height 8
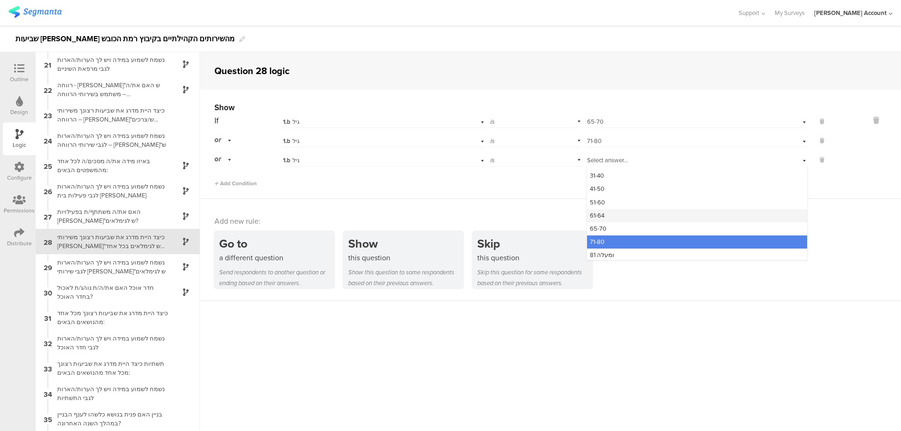
scroll to position [12, 0]
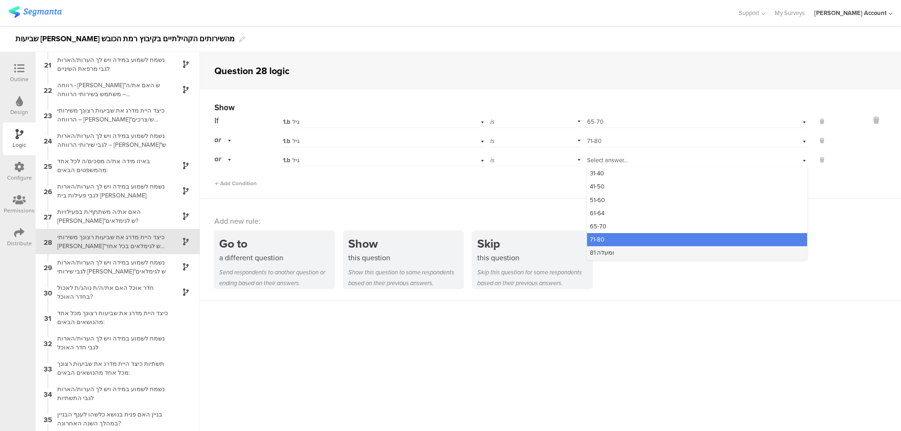
click at [636, 251] on div "81 ומעלה" at bounding box center [697, 252] width 220 height 13
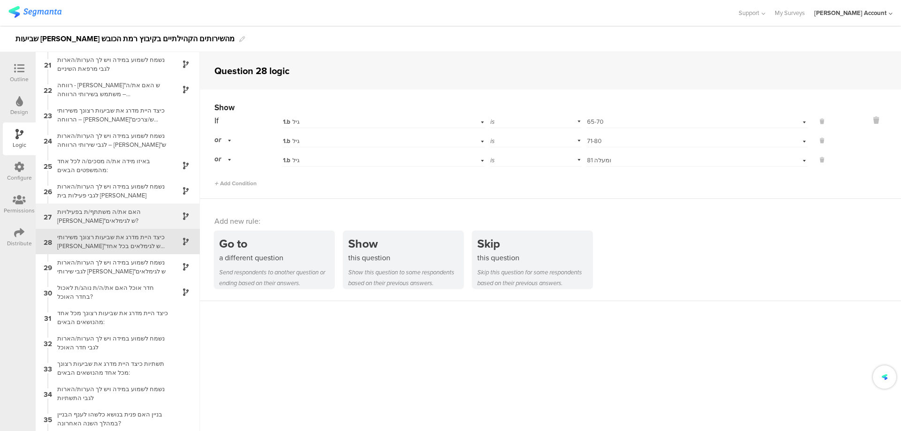
click at [94, 218] on div "האם את/ה משתתף/ת בפעילויות ברו"ש לגימלאים?" at bounding box center [110, 216] width 117 height 18
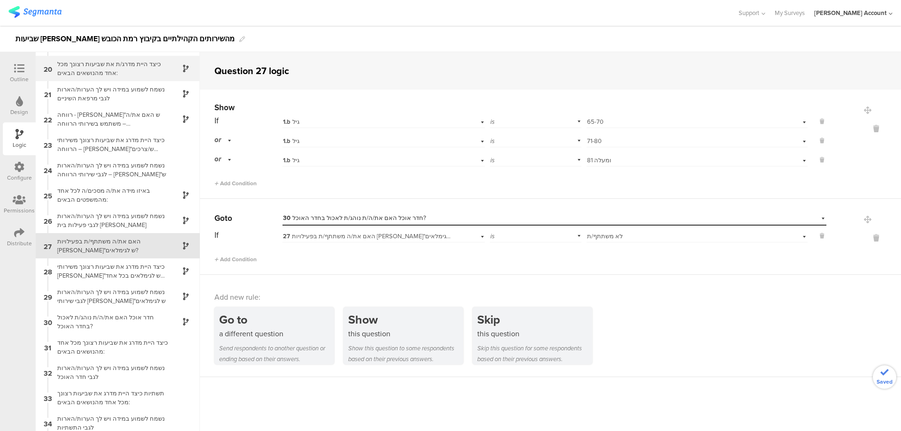
scroll to position [482, 0]
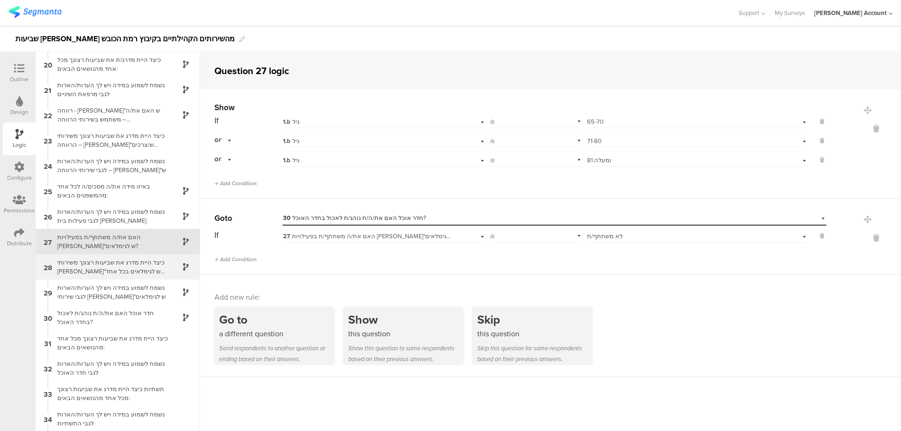
click at [122, 263] on div "כיצד היית מדרג את שביעות רצונך משירותי ברו"ש לגימלאים בכל אחד מהנושאים הבאים:" at bounding box center [110, 267] width 117 height 18
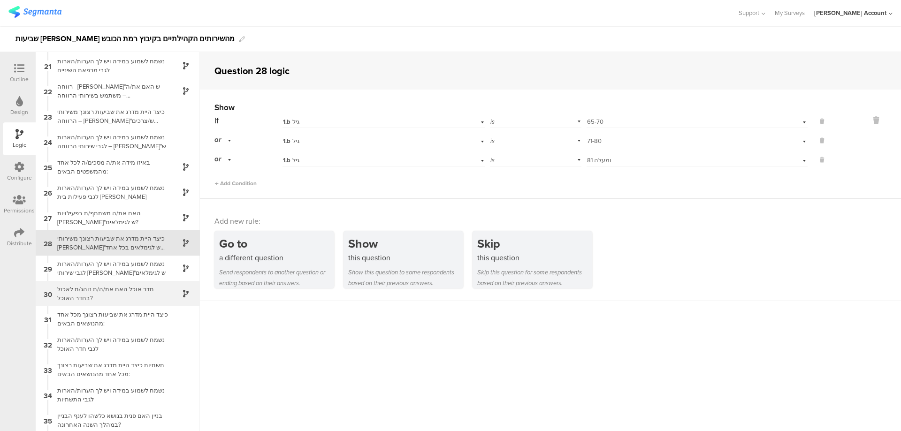
scroll to position [507, 0]
click at [130, 268] on div "נשמח לשמוע במידה ויש לך הערות/הארות לגבי שירותי ברו"ש לגימלאים" at bounding box center [110, 267] width 117 height 18
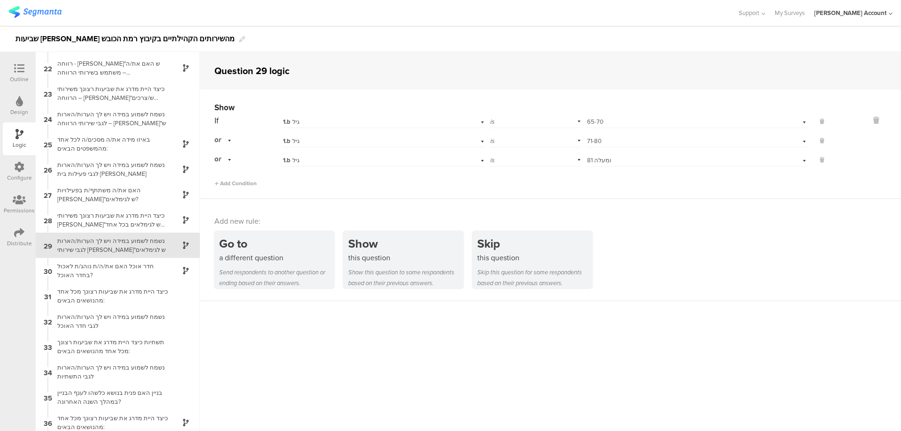
scroll to position [533, 0]
click at [152, 268] on div "חדר אוכל האם את/ה/ת נוהג/ת לאכול בחדר האוכל?" at bounding box center [110, 267] width 117 height 18
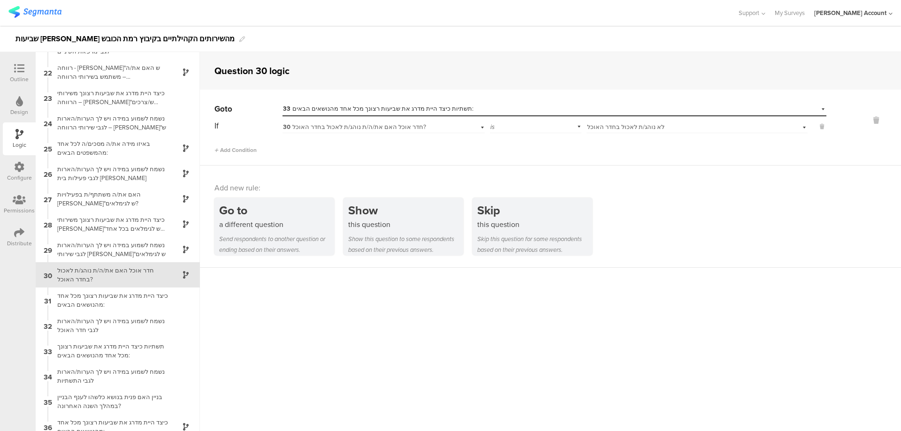
scroll to position [558, 0]
